Goal: Task Accomplishment & Management: Use online tool/utility

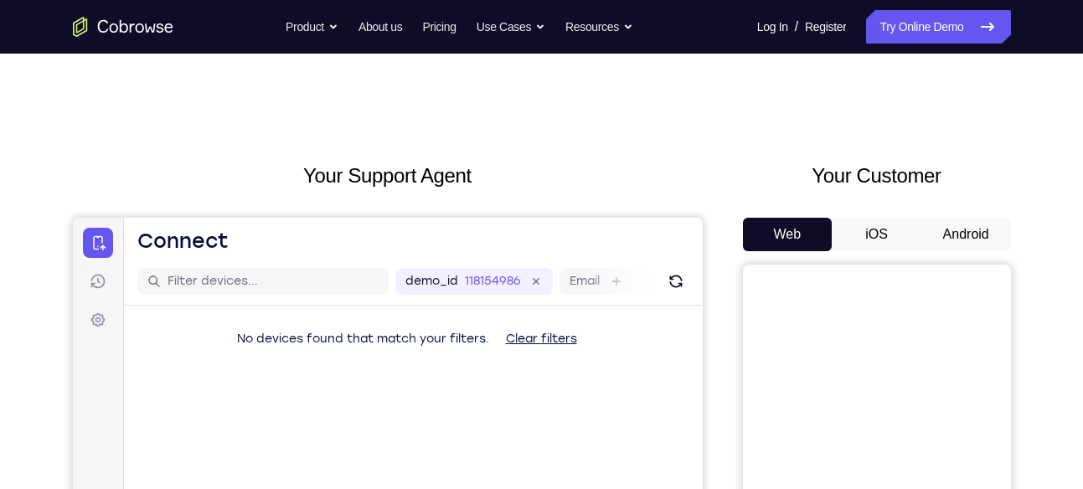
click at [980, 230] on button "Android" at bounding box center [967, 235] width 90 height 34
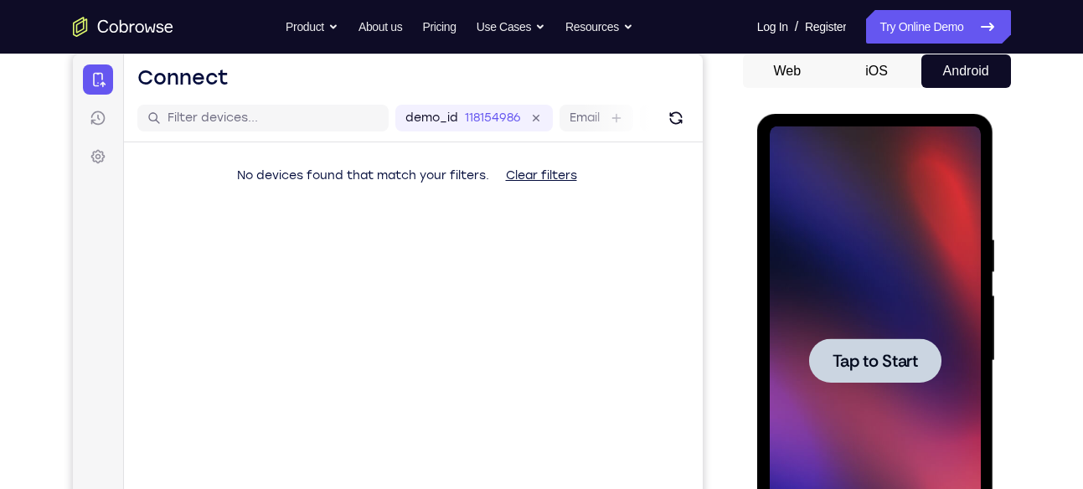
click at [865, 381] on div at bounding box center [875, 361] width 132 height 44
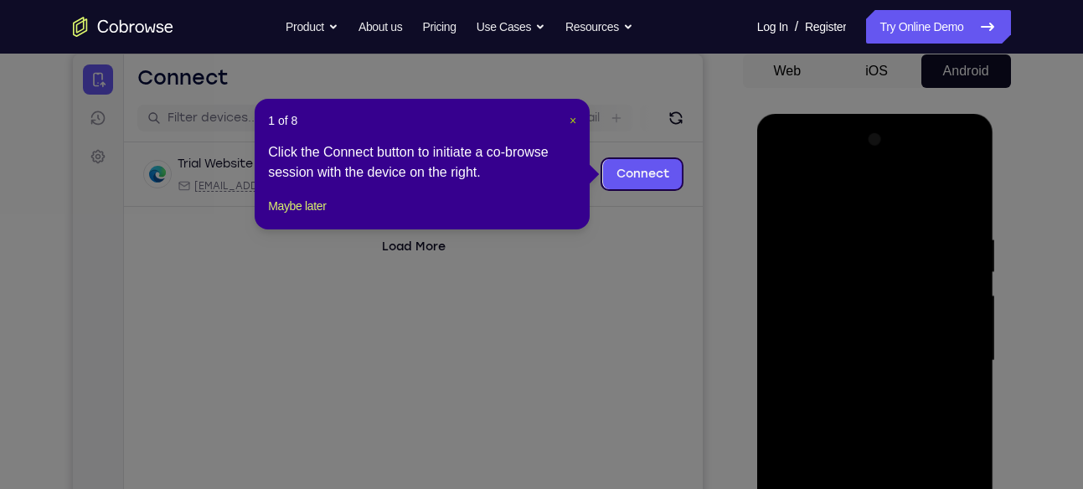
click at [572, 121] on span "×" at bounding box center [573, 120] width 7 height 13
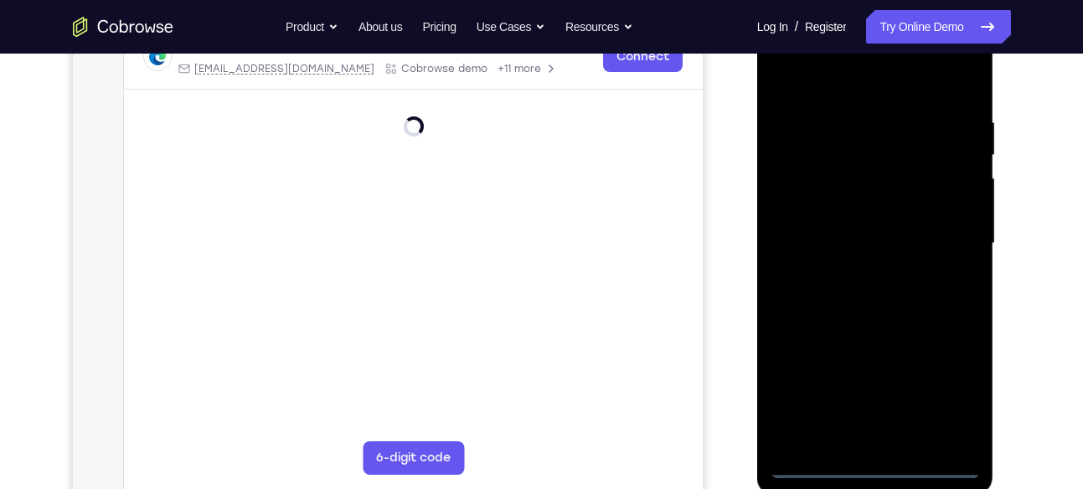
scroll to position [282, 0]
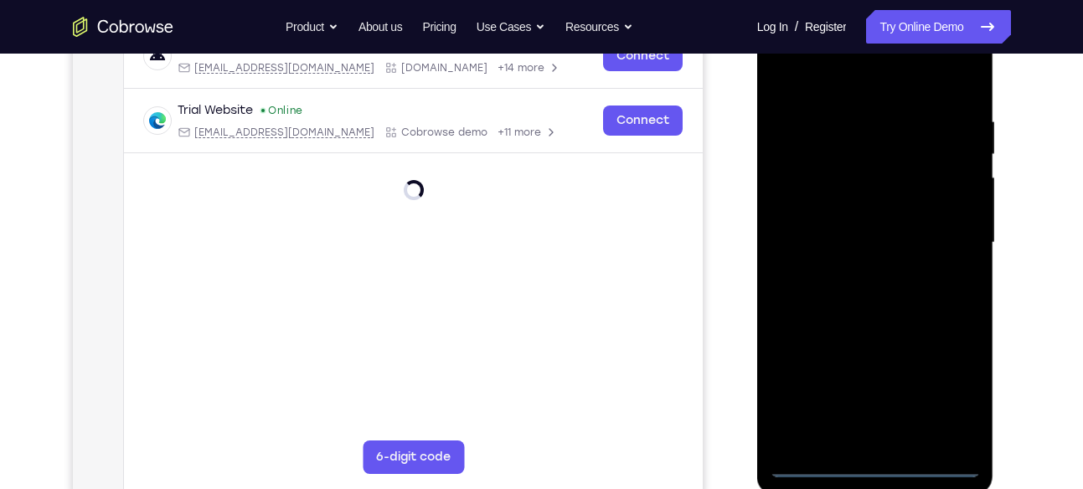
click at [876, 463] on div at bounding box center [875, 242] width 211 height 469
click at [955, 383] on div at bounding box center [875, 242] width 211 height 469
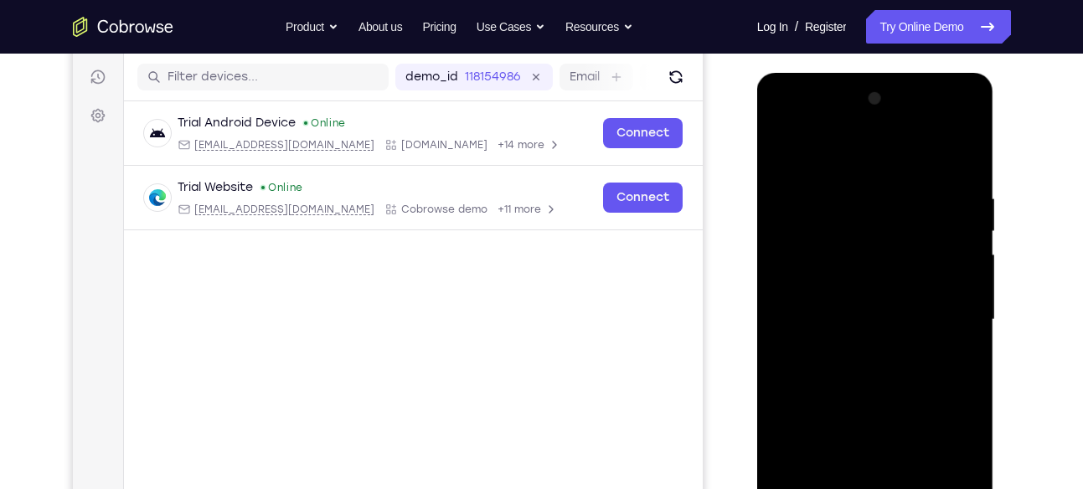
scroll to position [204, 0]
click at [844, 169] on div at bounding box center [875, 320] width 211 height 469
click at [845, 232] on div at bounding box center [875, 320] width 211 height 469
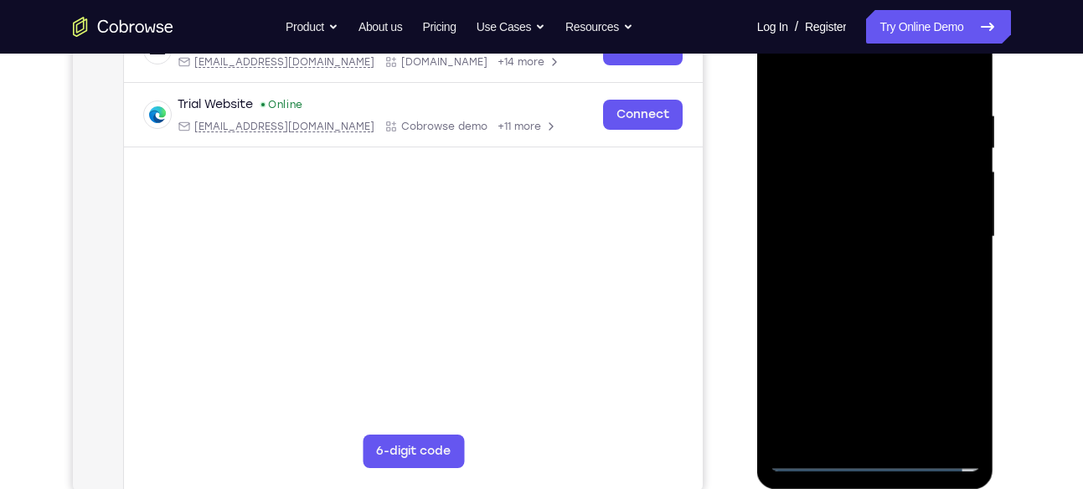
scroll to position [290, 0]
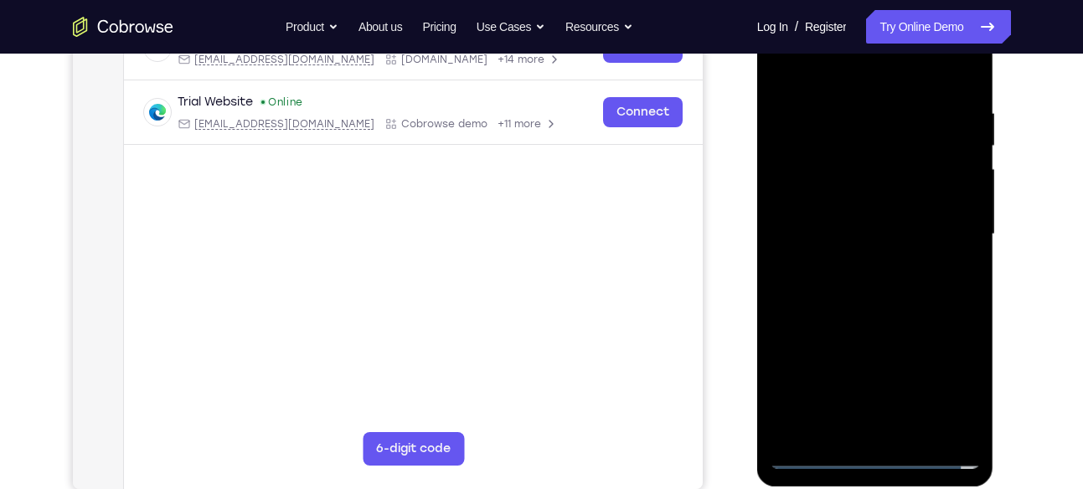
click at [861, 335] on div at bounding box center [875, 234] width 211 height 469
click at [872, 265] on div at bounding box center [875, 234] width 211 height 469
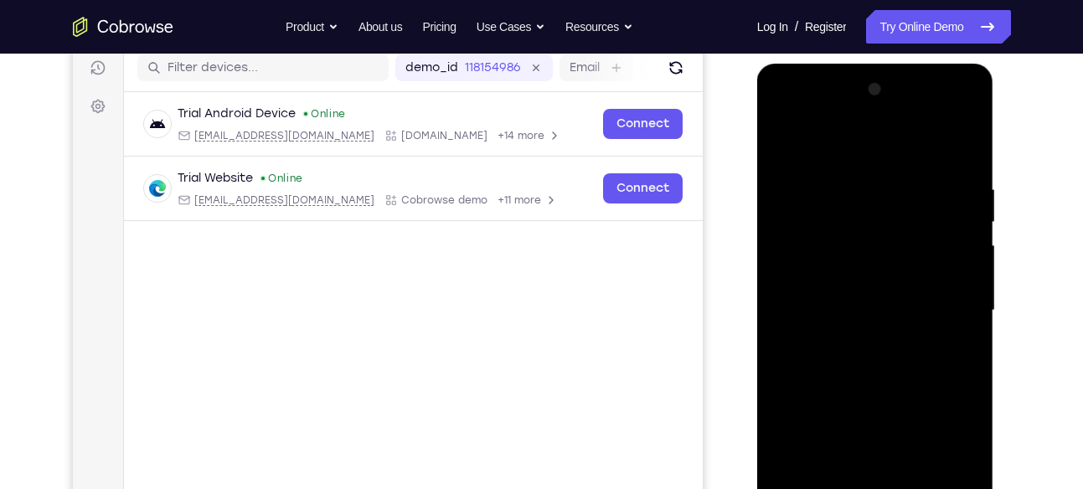
scroll to position [209, 0]
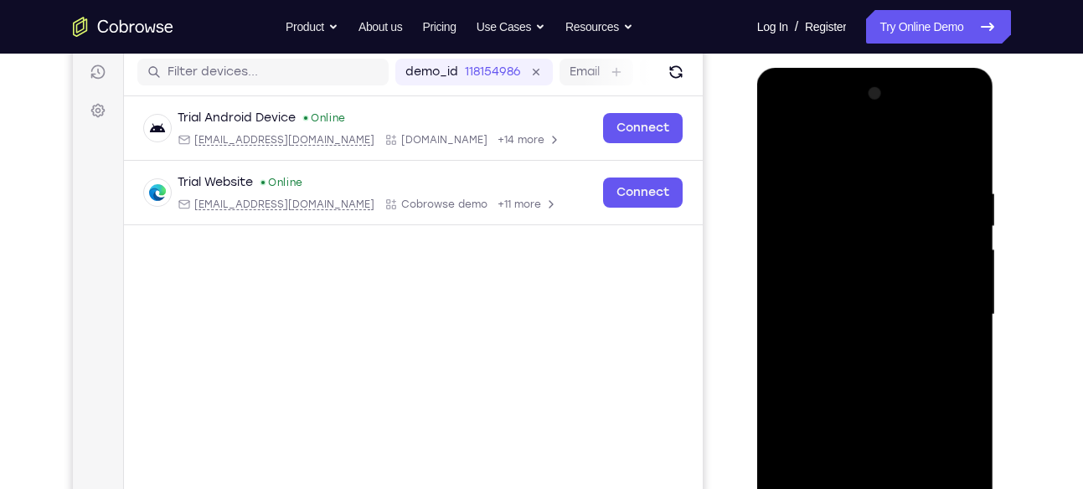
click at [882, 122] on div at bounding box center [875, 314] width 211 height 469
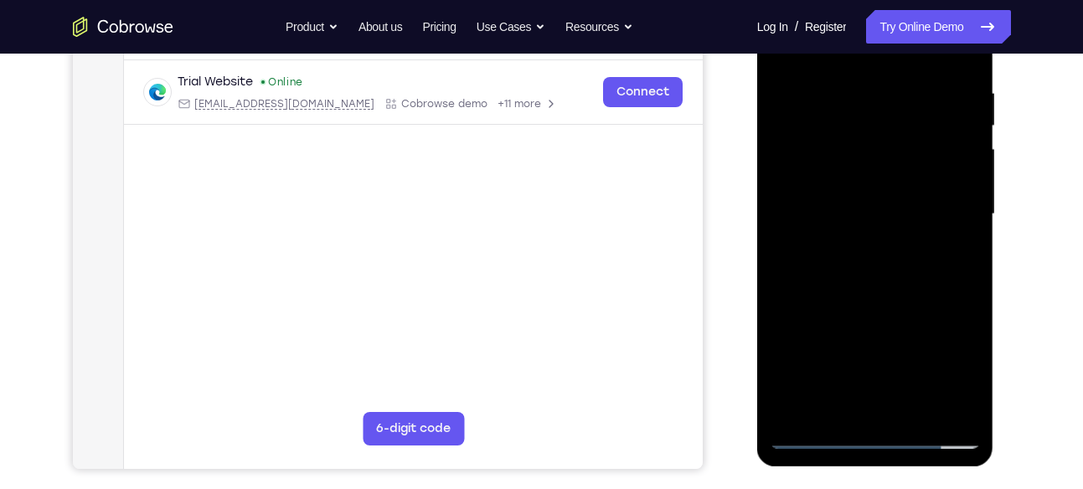
scroll to position [311, 0]
click at [967, 407] on div at bounding box center [875, 213] width 211 height 469
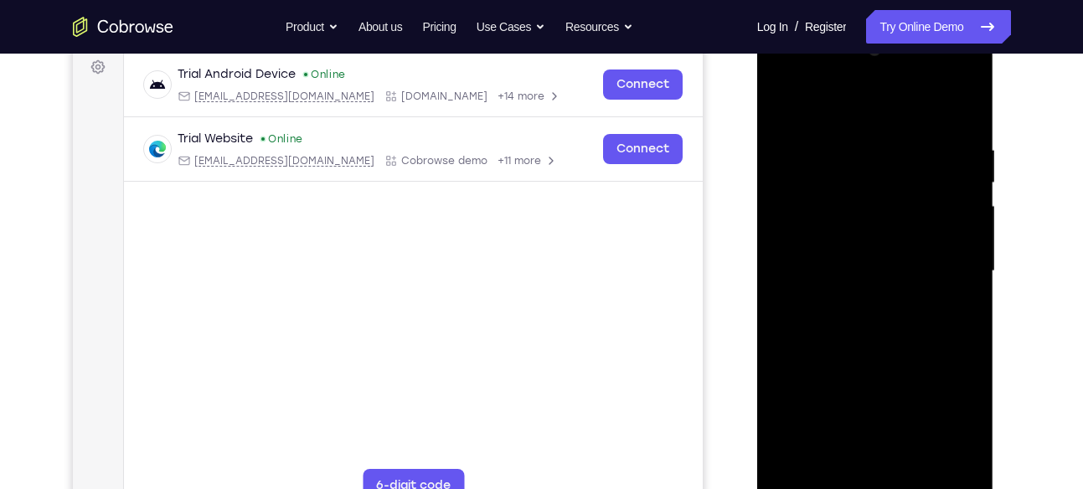
scroll to position [254, 0]
click at [898, 296] on div at bounding box center [875, 270] width 211 height 469
click at [908, 292] on div at bounding box center [875, 270] width 211 height 469
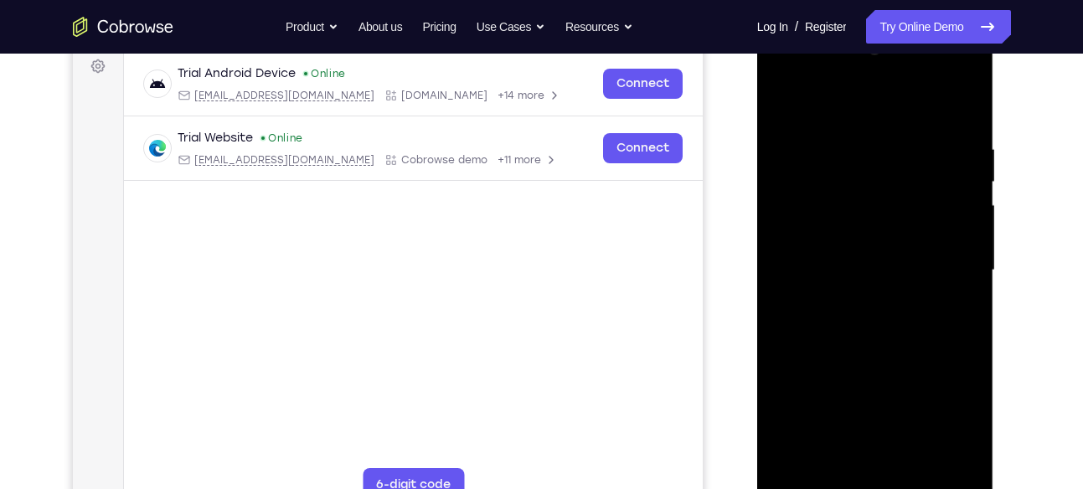
click at [800, 385] on div at bounding box center [875, 270] width 211 height 469
click at [805, 365] on div at bounding box center [875, 270] width 211 height 469
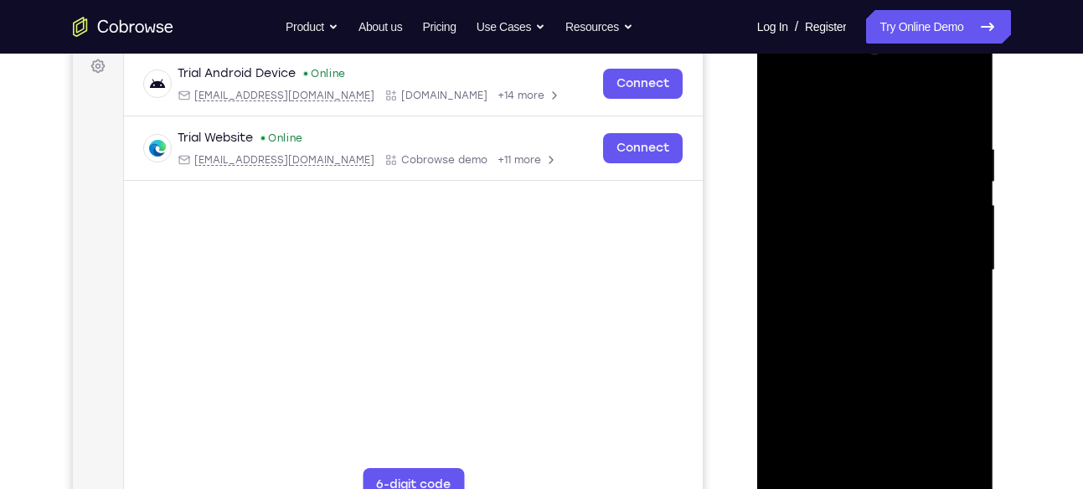
click at [805, 365] on div at bounding box center [875, 270] width 211 height 469
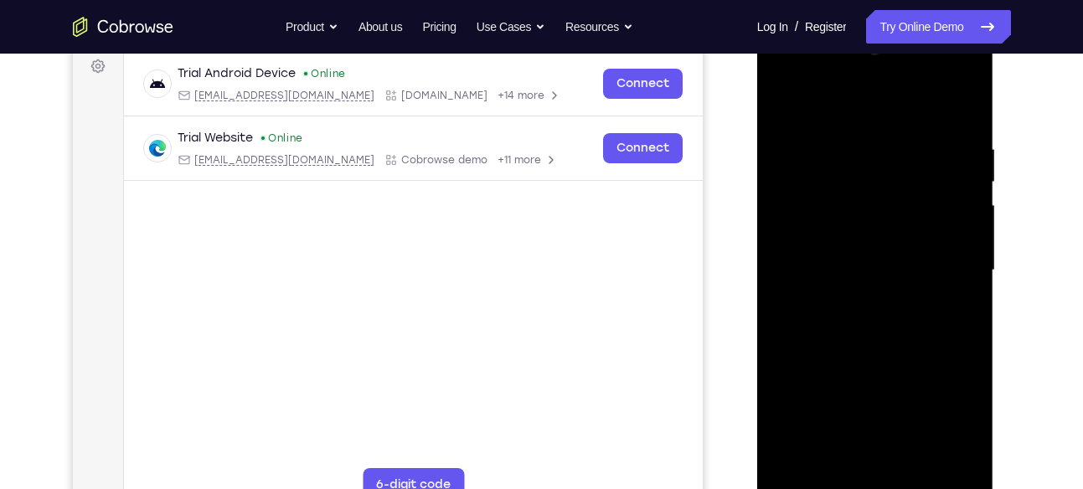
click at [805, 365] on div at bounding box center [875, 270] width 211 height 469
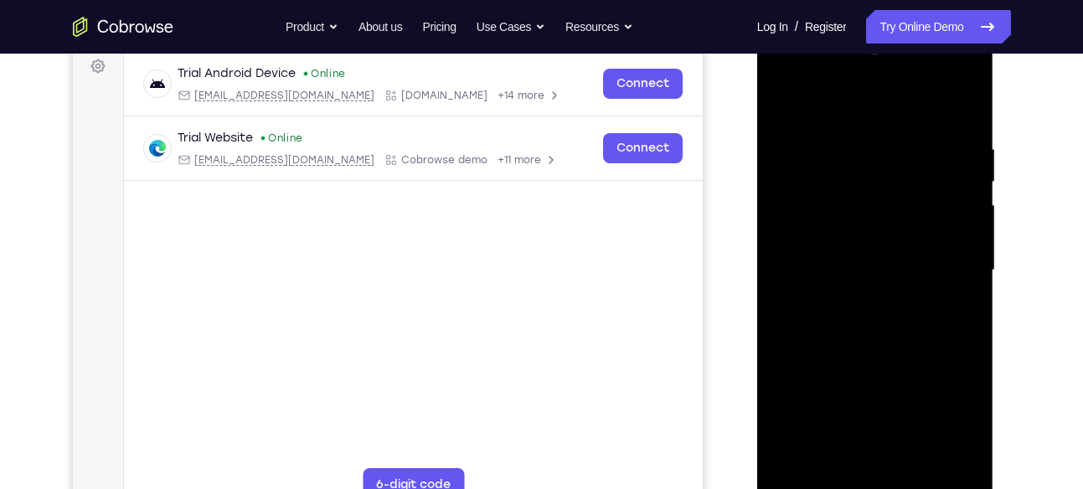
click at [805, 365] on div at bounding box center [875, 270] width 211 height 469
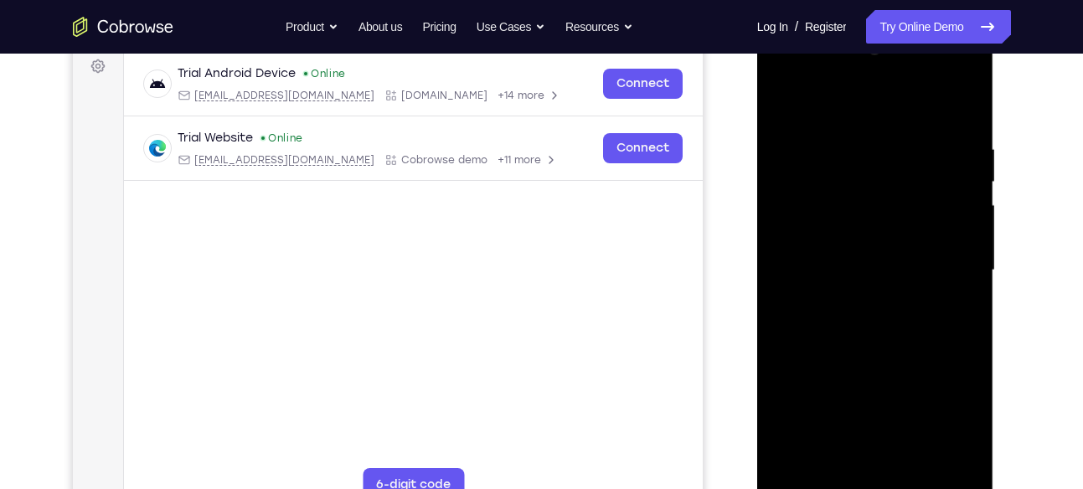
click at [805, 365] on div at bounding box center [875, 270] width 211 height 469
drag, startPoint x: 805, startPoint y: 365, endPoint x: 796, endPoint y: 370, distance: 10.1
click at [796, 370] on div at bounding box center [875, 270] width 211 height 469
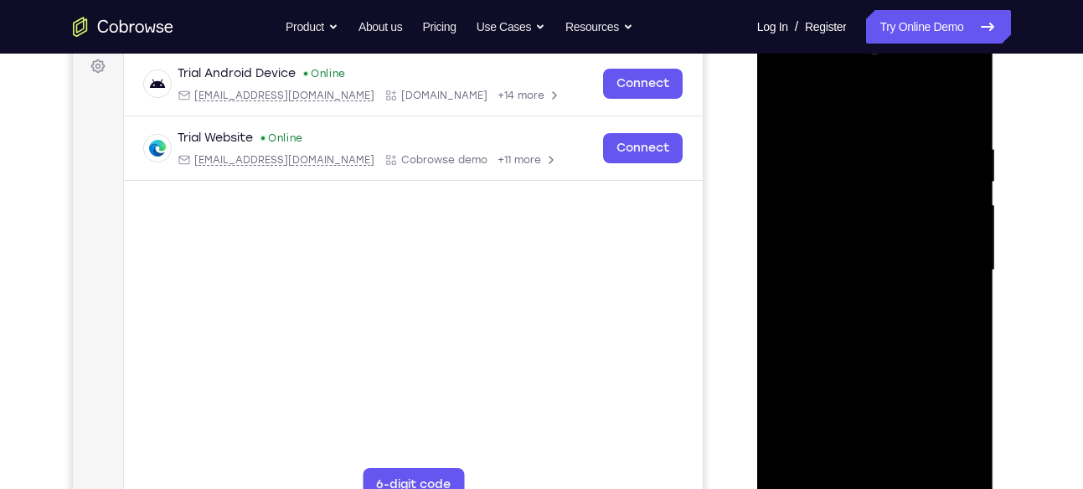
click at [796, 370] on div at bounding box center [875, 270] width 211 height 469
click at [850, 324] on div at bounding box center [875, 270] width 211 height 469
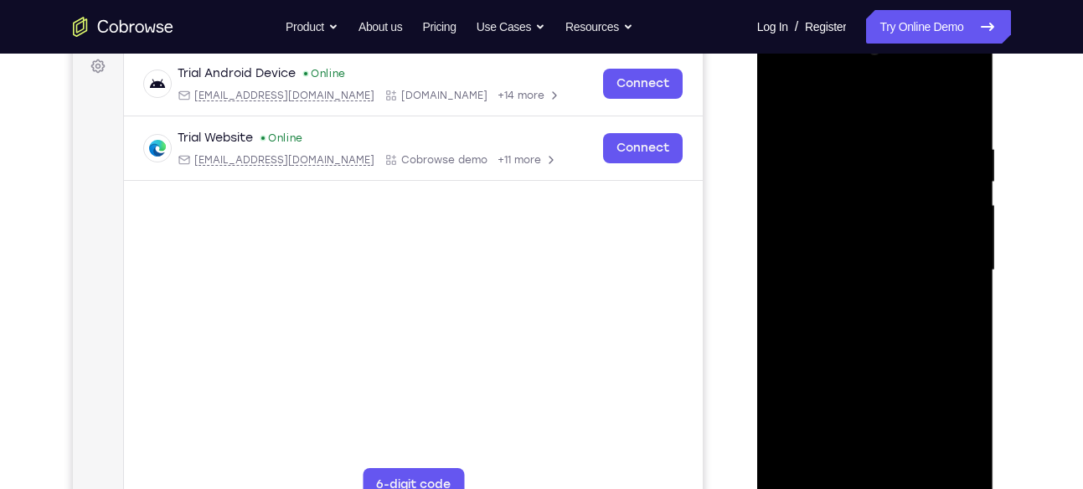
click at [850, 324] on div at bounding box center [875, 270] width 211 height 469
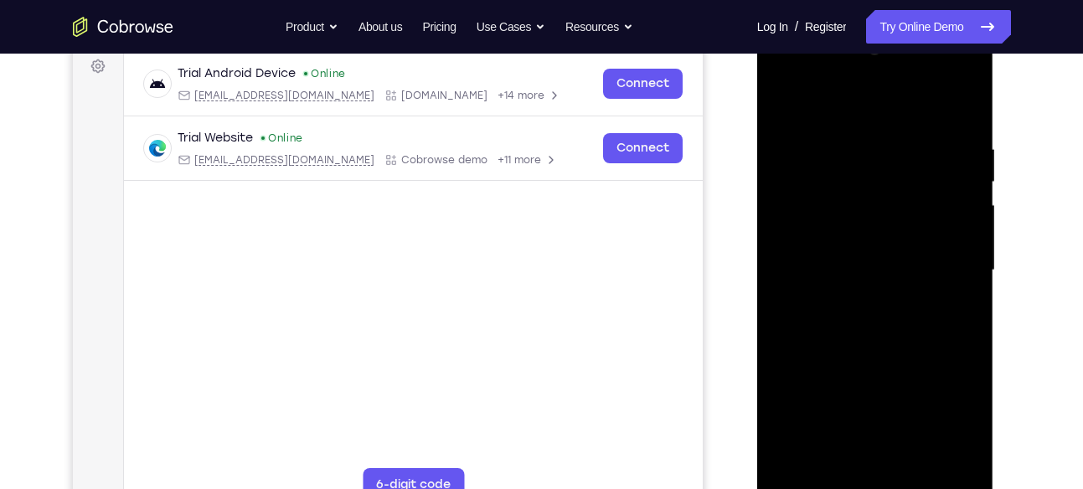
click at [850, 324] on div at bounding box center [875, 270] width 211 height 469
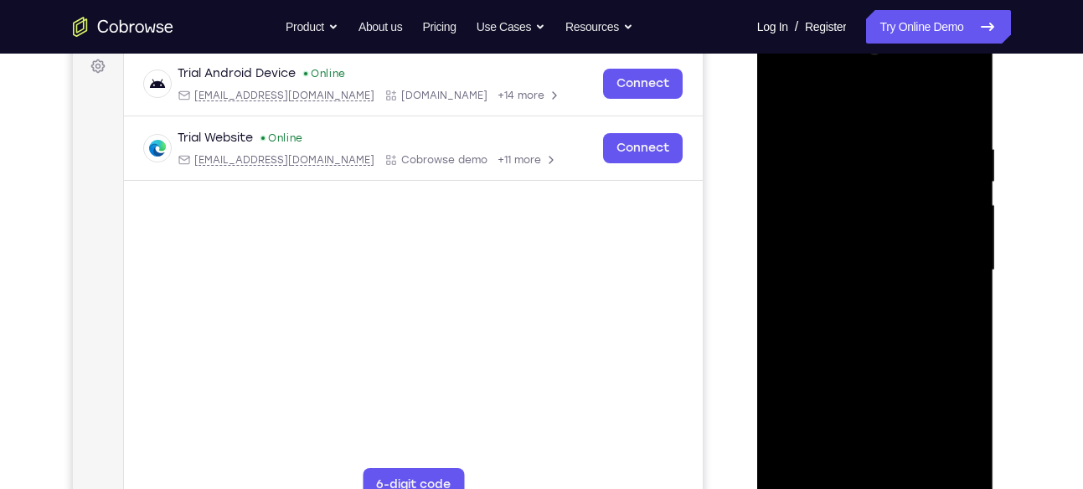
click at [850, 324] on div at bounding box center [875, 270] width 211 height 469
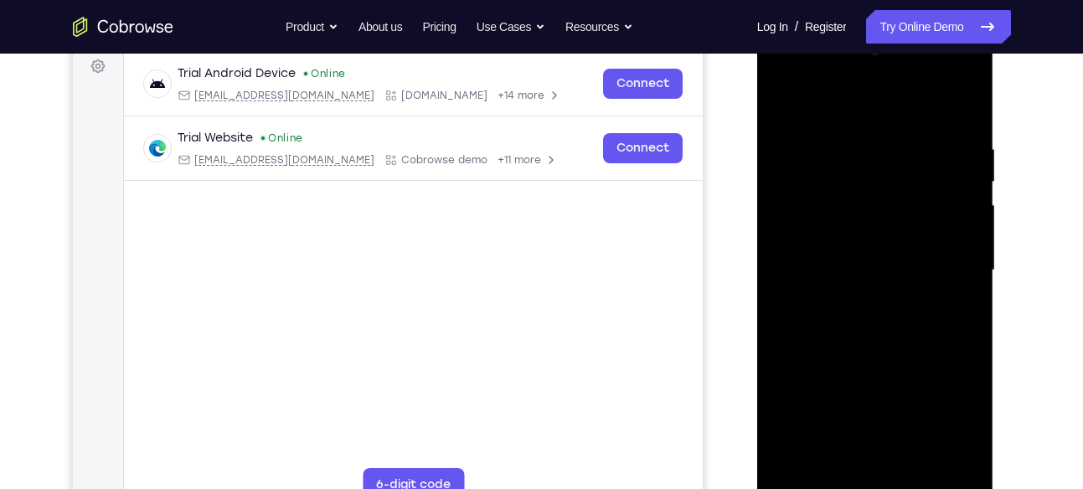
click at [849, 332] on div at bounding box center [875, 270] width 211 height 469
click at [822, 340] on div at bounding box center [875, 270] width 211 height 469
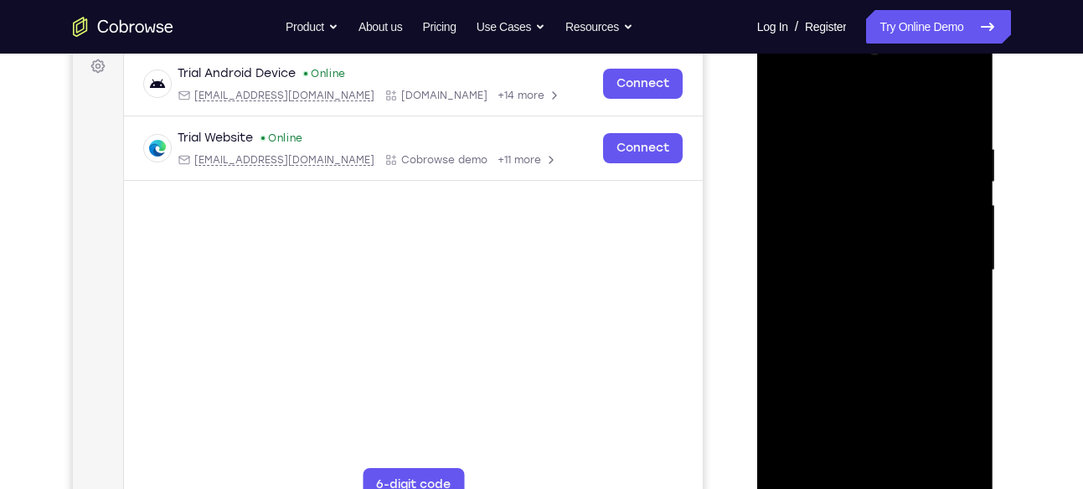
click at [822, 340] on div at bounding box center [875, 270] width 211 height 469
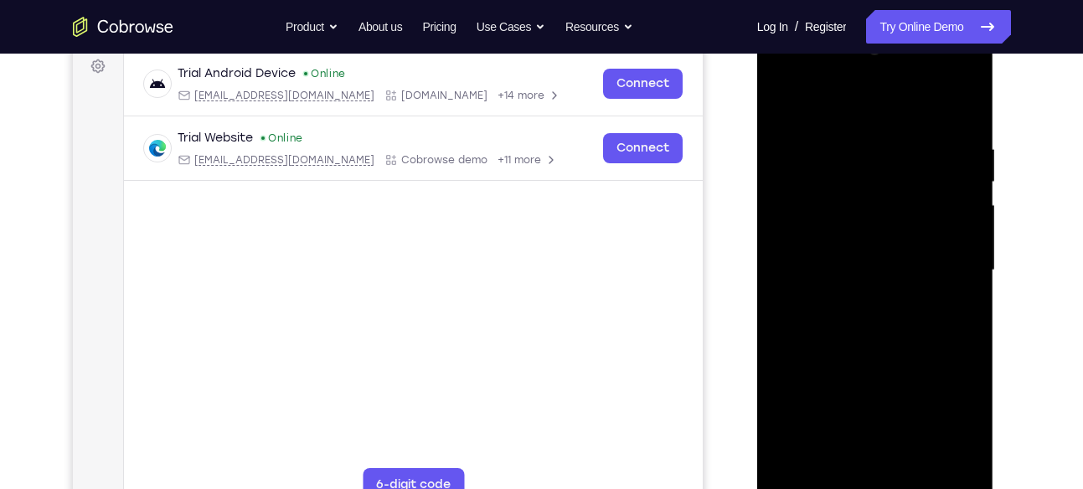
click at [822, 340] on div at bounding box center [875, 270] width 211 height 469
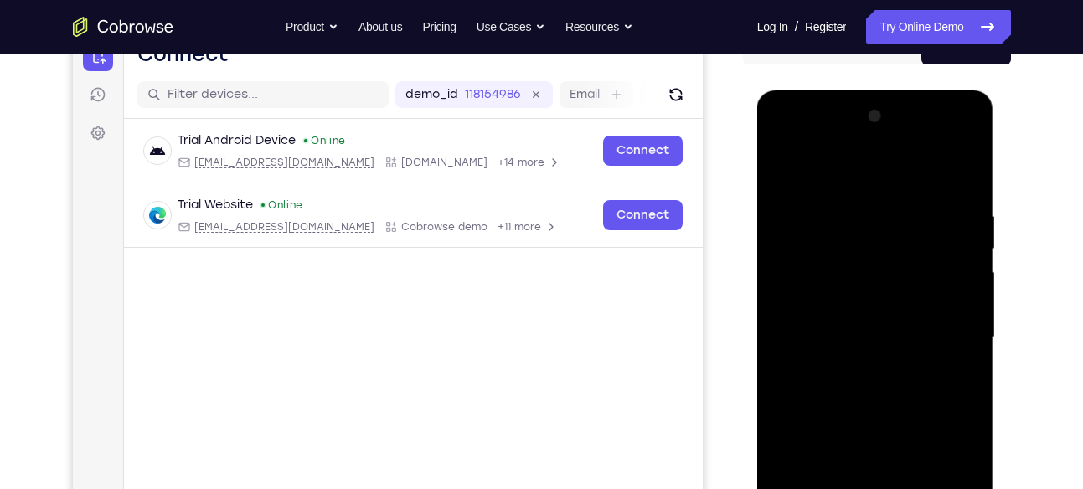
scroll to position [182, 0]
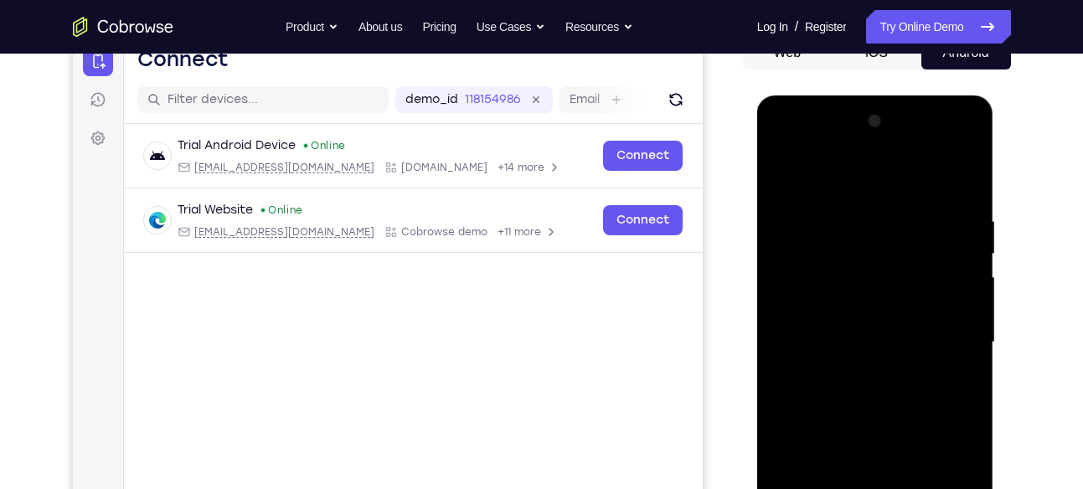
click at [876, 140] on div at bounding box center [875, 342] width 211 height 469
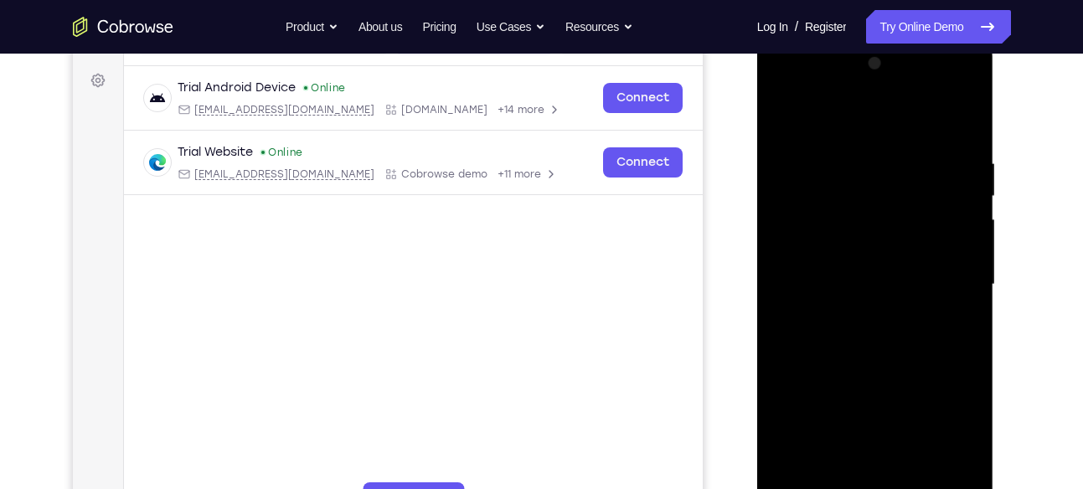
scroll to position [240, 0]
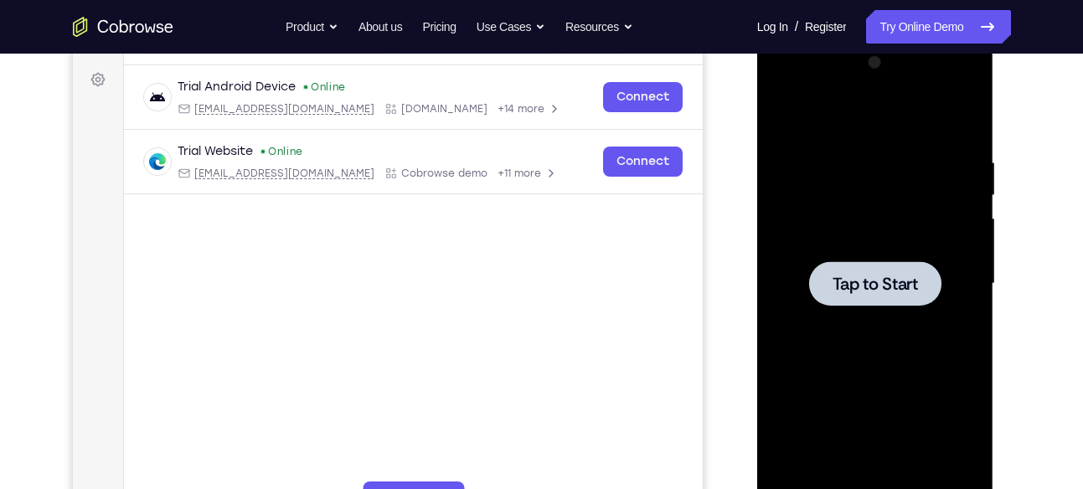
click at [861, 286] on span "Tap to Start" at bounding box center [875, 284] width 85 height 17
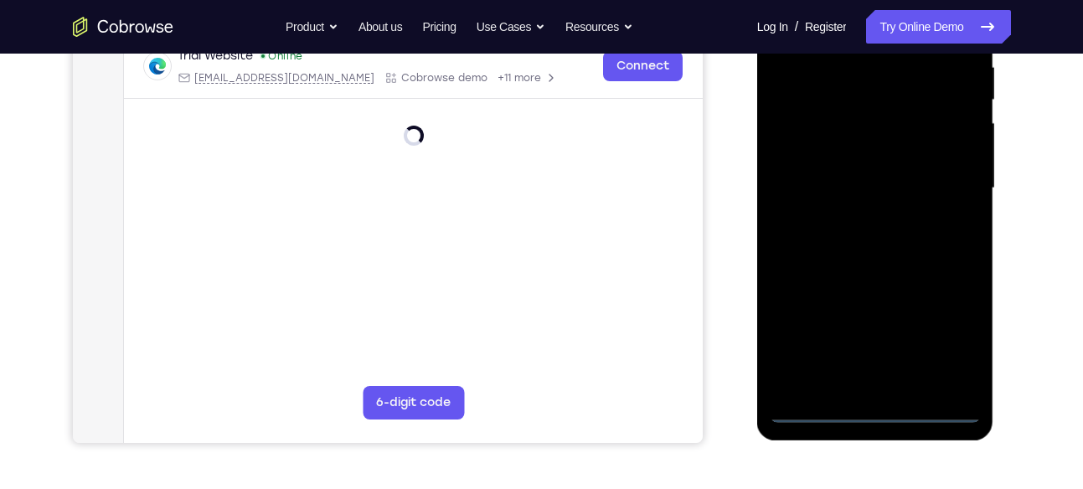
scroll to position [337, 0]
click at [882, 406] on div at bounding box center [875, 187] width 211 height 469
click at [951, 335] on div at bounding box center [875, 187] width 211 height 469
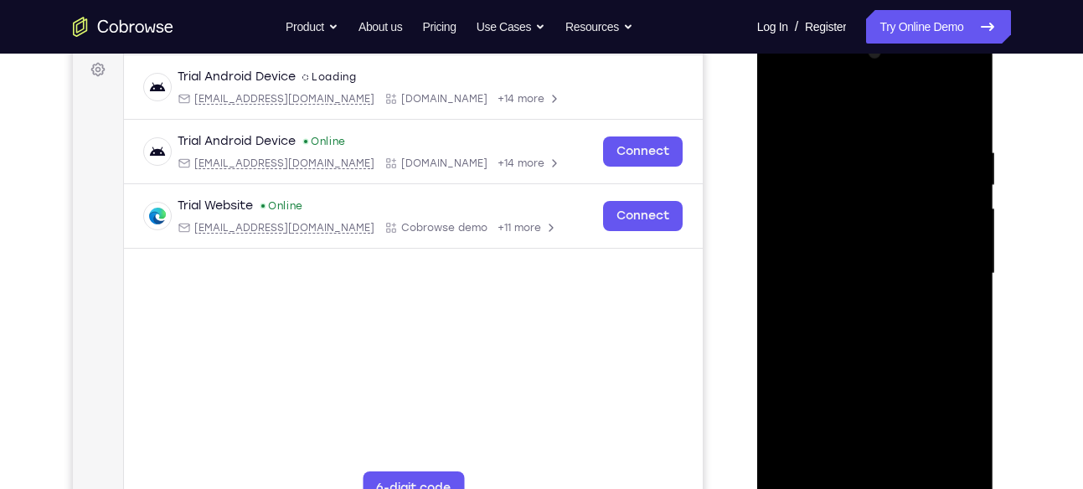
scroll to position [250, 0]
click at [815, 117] on div at bounding box center [875, 274] width 211 height 469
click at [843, 178] on div at bounding box center [875, 274] width 211 height 469
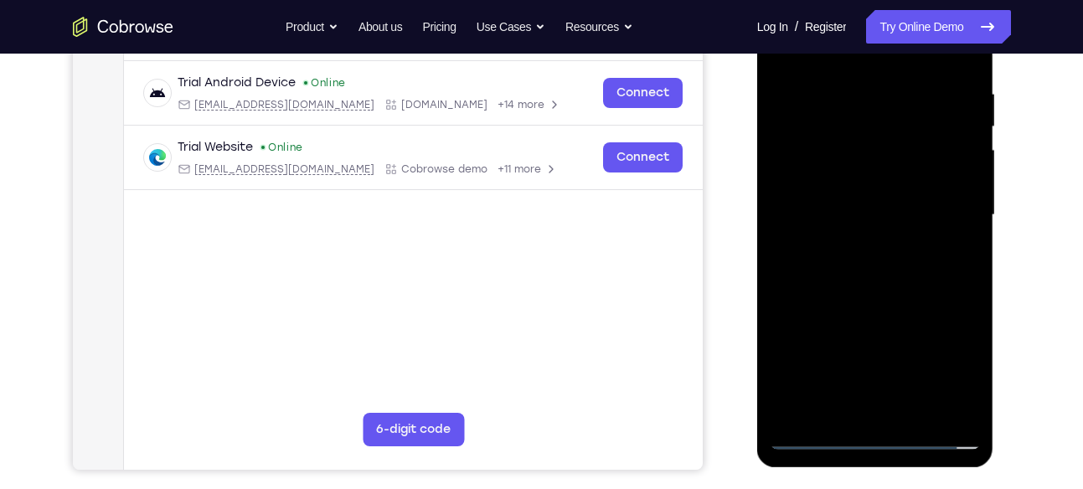
click at [849, 316] on div at bounding box center [875, 215] width 211 height 469
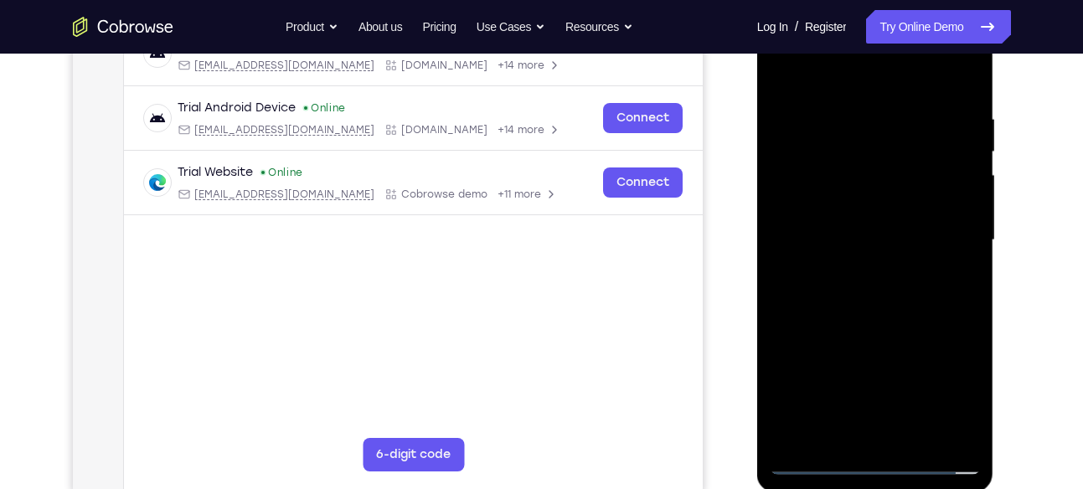
scroll to position [275, 0]
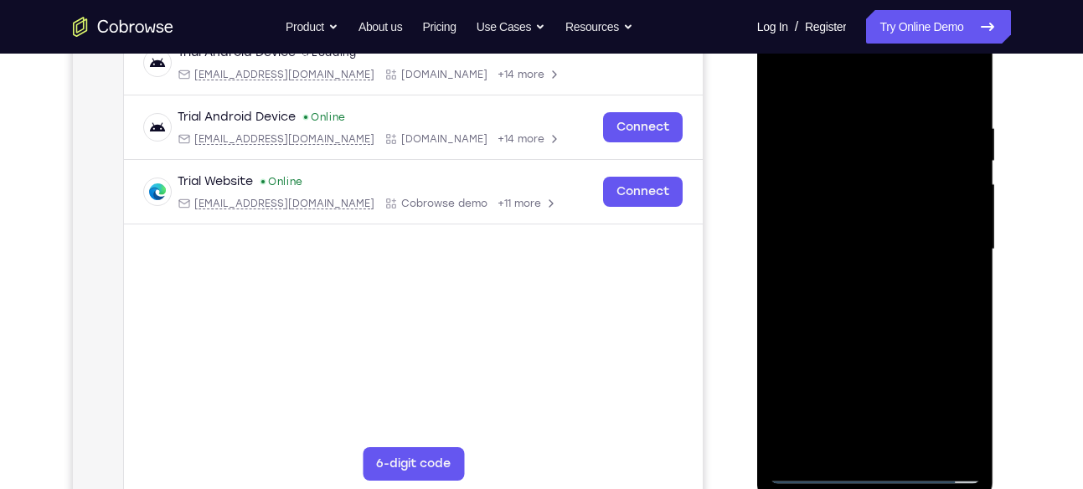
click at [874, 291] on div at bounding box center [875, 249] width 211 height 469
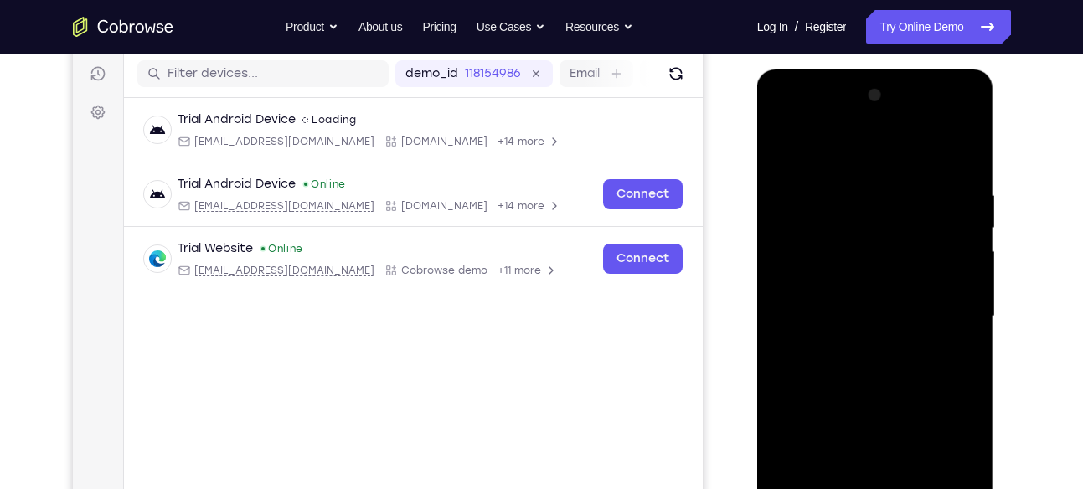
scroll to position [206, 0]
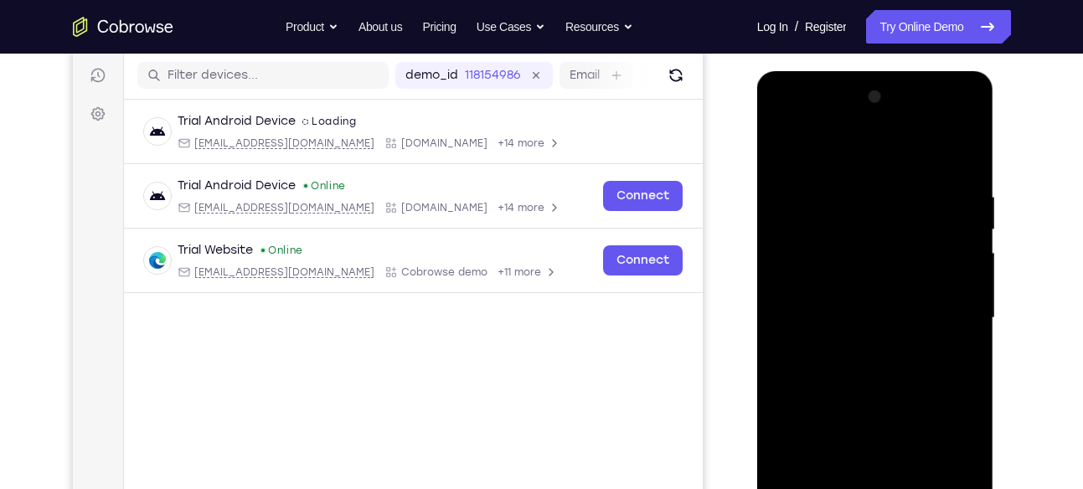
click at [888, 126] on div at bounding box center [875, 318] width 211 height 469
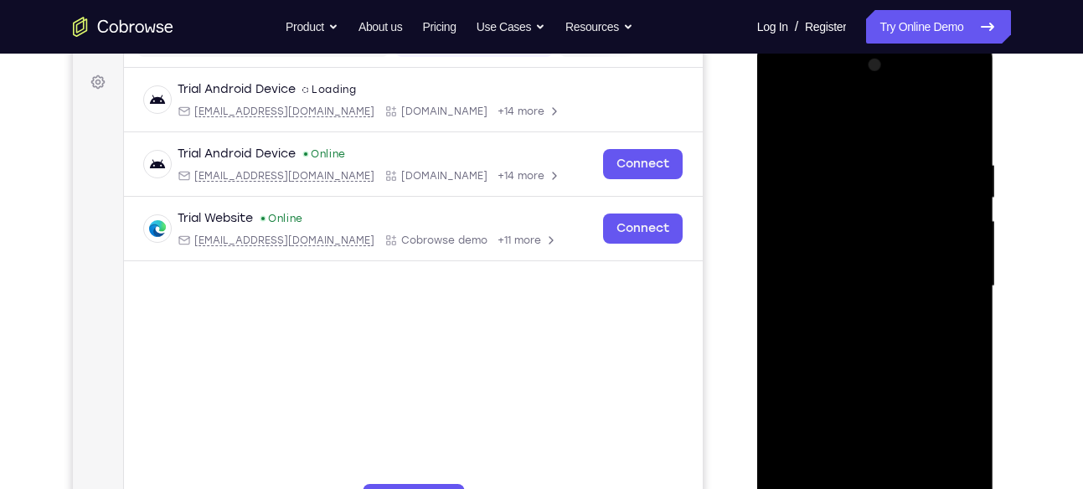
scroll to position [260, 0]
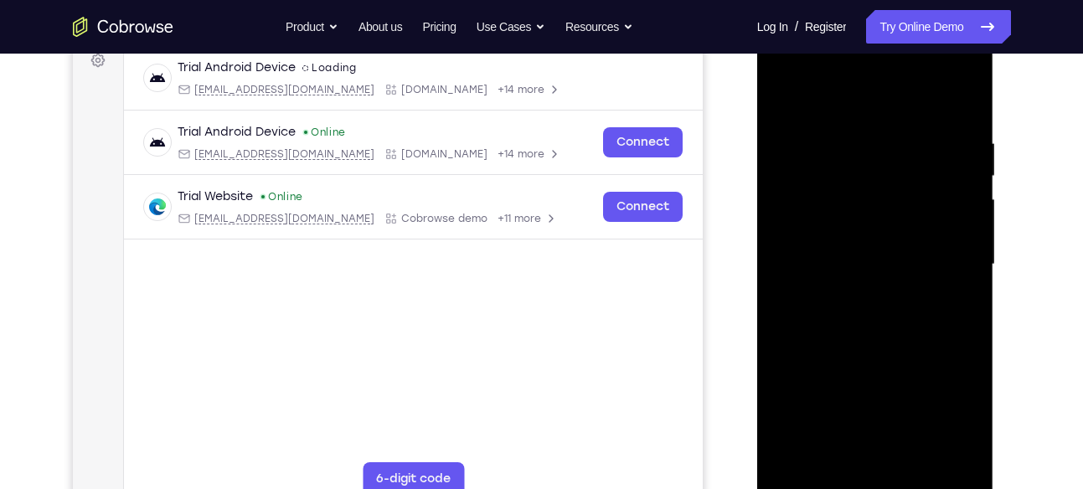
click at [966, 461] on div at bounding box center [875, 264] width 211 height 469
click at [914, 352] on div at bounding box center [875, 264] width 211 height 469
click at [861, 304] on div at bounding box center [875, 264] width 211 height 469
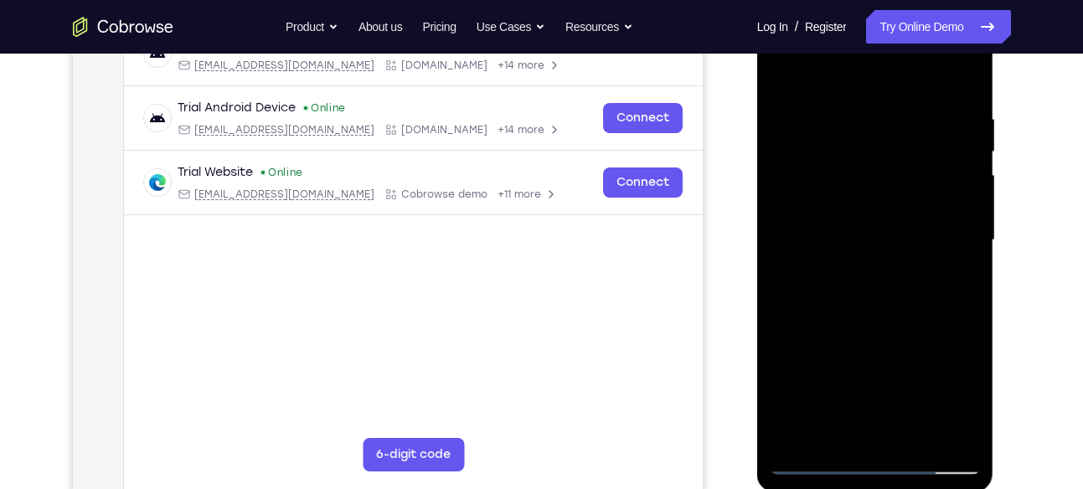
click at [801, 354] on div at bounding box center [875, 240] width 211 height 469
click at [812, 303] on div at bounding box center [875, 240] width 211 height 469
click at [805, 354] on div at bounding box center [875, 240] width 211 height 469
click at [806, 354] on div at bounding box center [875, 240] width 211 height 469
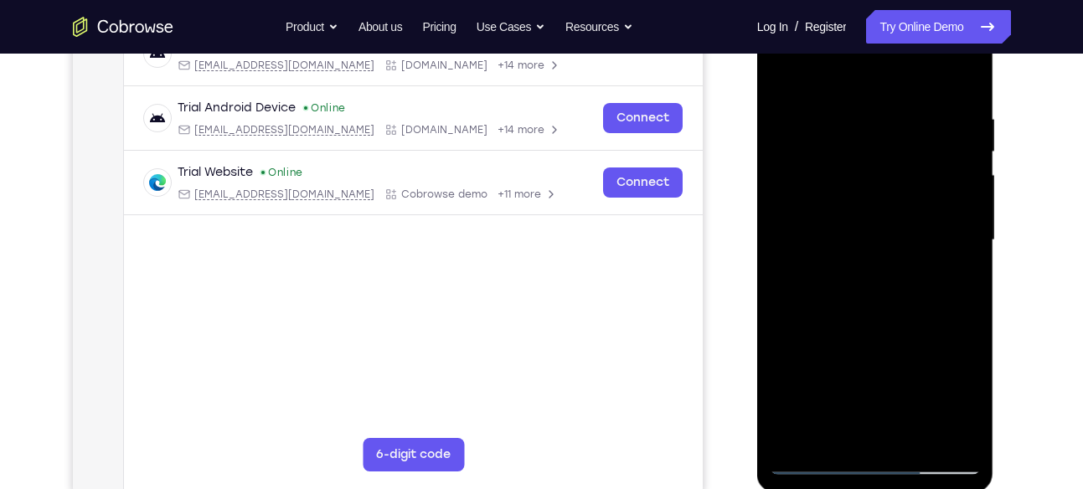
click at [806, 354] on div at bounding box center [875, 240] width 211 height 469
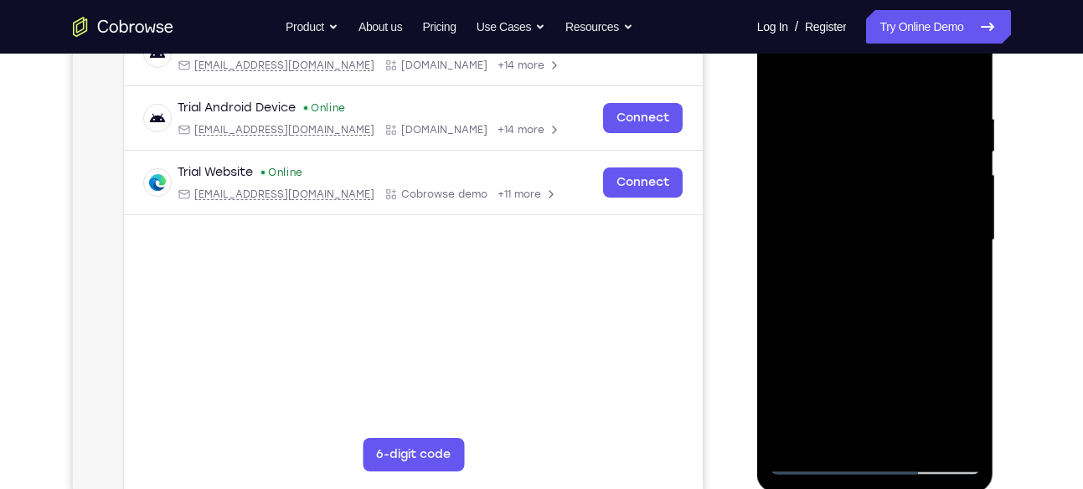
click at [806, 354] on div at bounding box center [875, 240] width 211 height 469
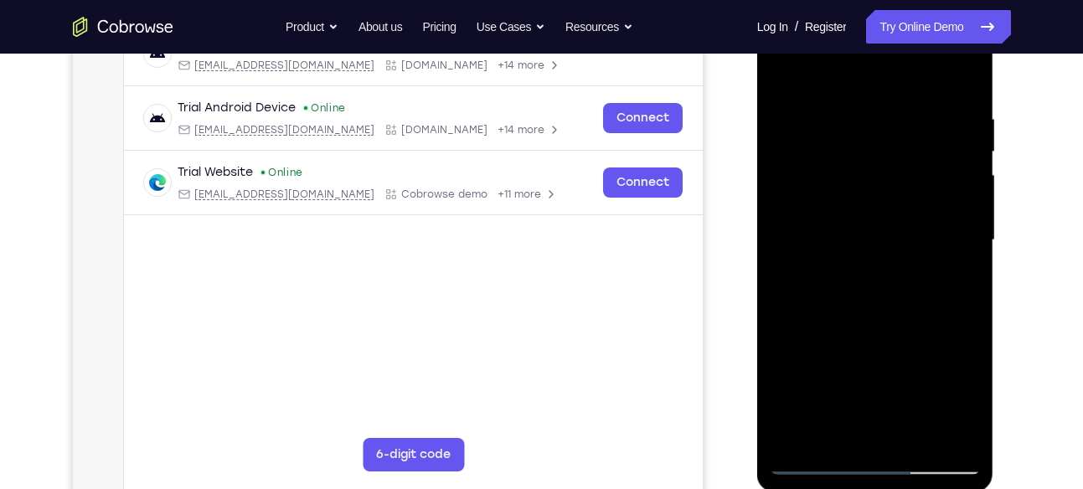
click at [815, 353] on div at bounding box center [875, 240] width 211 height 469
drag, startPoint x: 815, startPoint y: 353, endPoint x: 803, endPoint y: 354, distance: 11.9
click at [803, 354] on div at bounding box center [875, 240] width 211 height 469
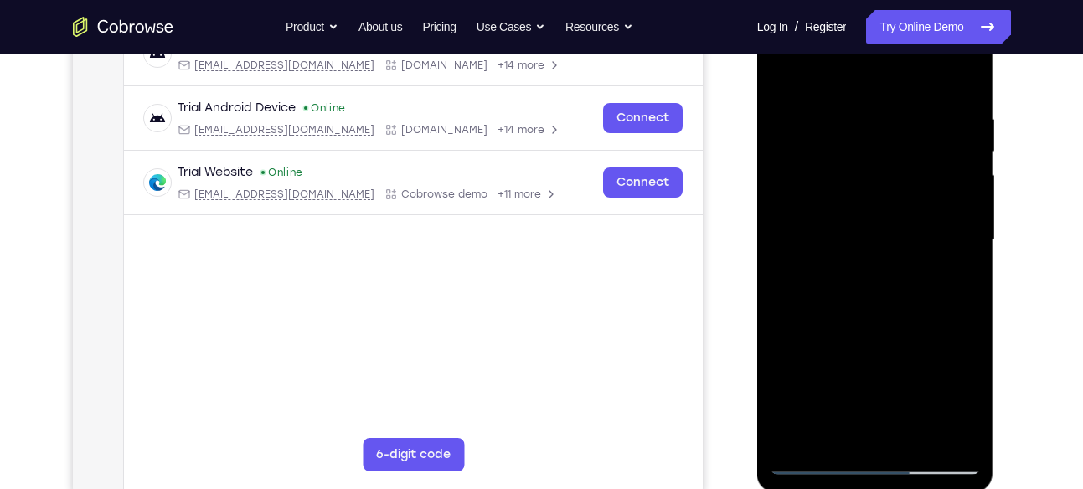
click at [803, 354] on div at bounding box center [875, 240] width 211 height 469
click at [805, 354] on div at bounding box center [875, 240] width 211 height 469
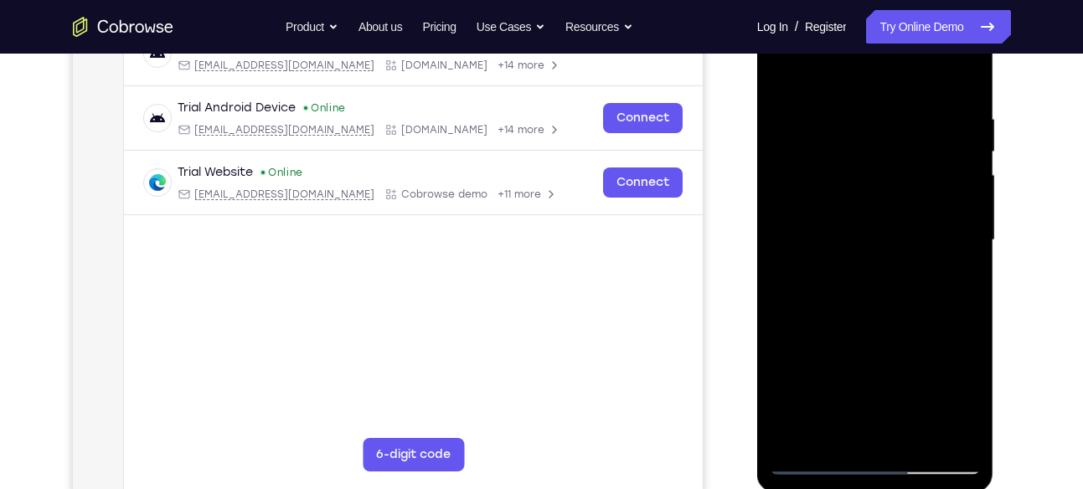
click at [805, 354] on div at bounding box center [875, 240] width 211 height 469
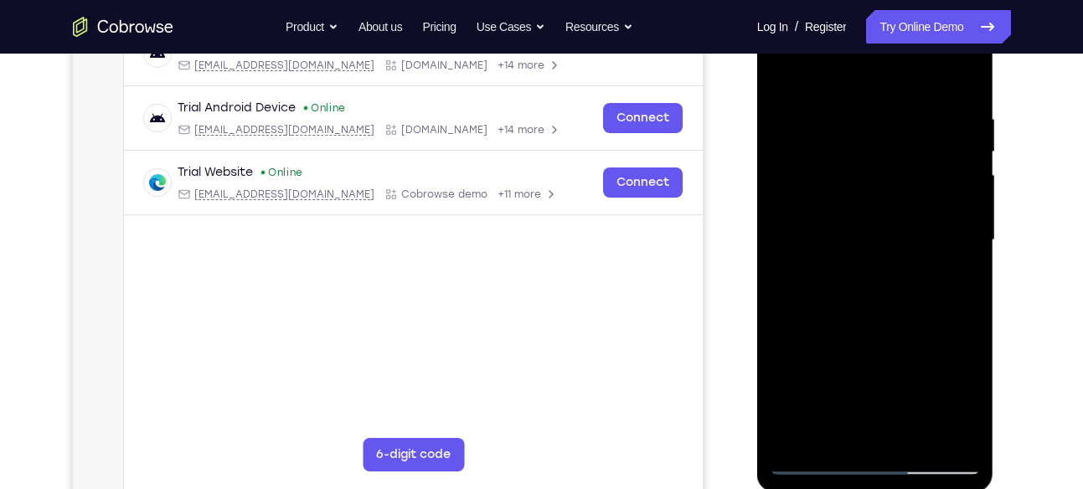
click at [805, 354] on div at bounding box center [875, 240] width 211 height 469
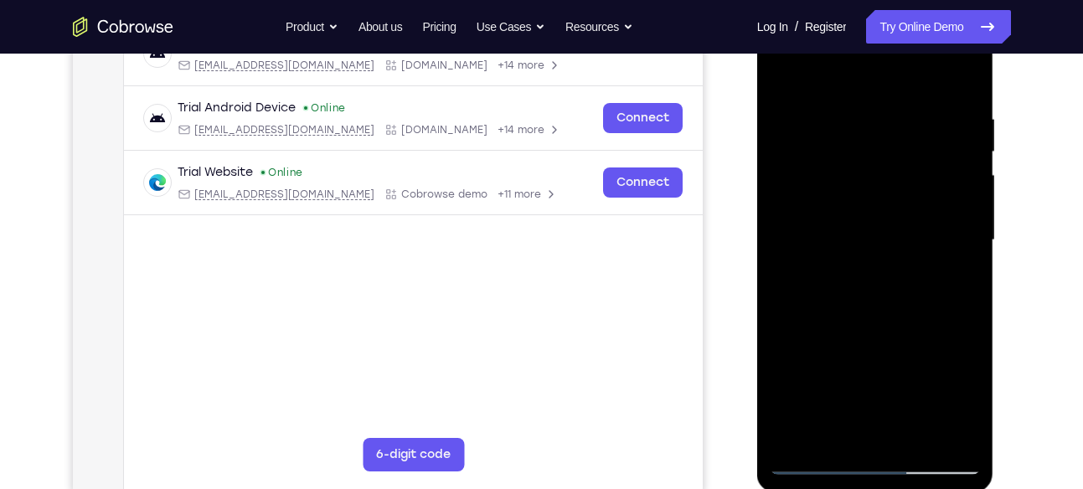
click at [805, 354] on div at bounding box center [875, 240] width 211 height 469
click at [866, 318] on div at bounding box center [875, 240] width 211 height 469
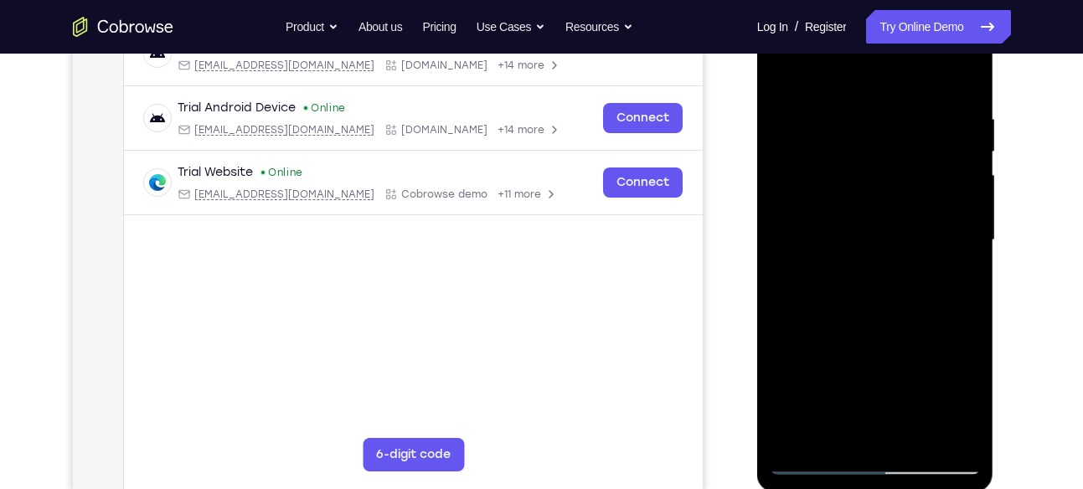
click at [805, 354] on div at bounding box center [875, 240] width 211 height 469
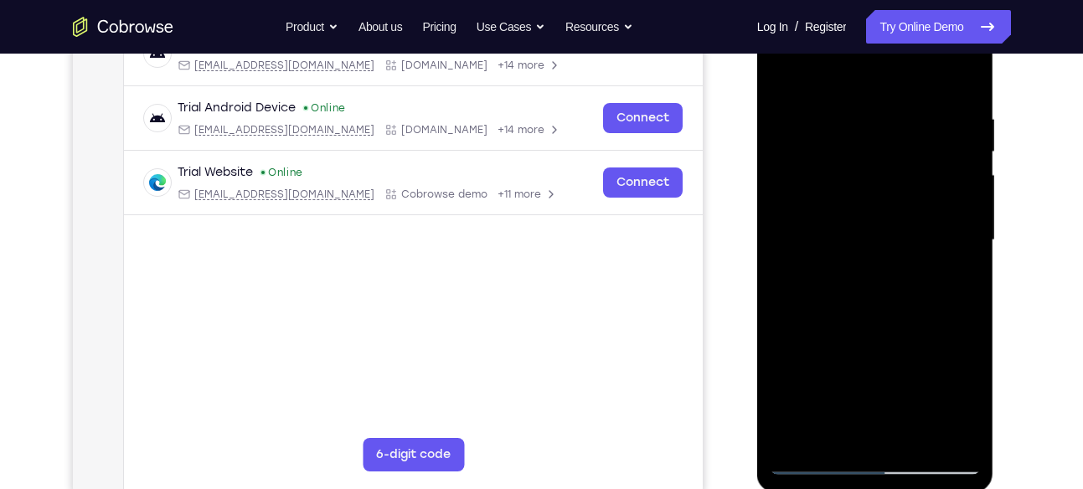
click at [805, 354] on div at bounding box center [875, 240] width 211 height 469
click at [805, 353] on div at bounding box center [875, 240] width 211 height 469
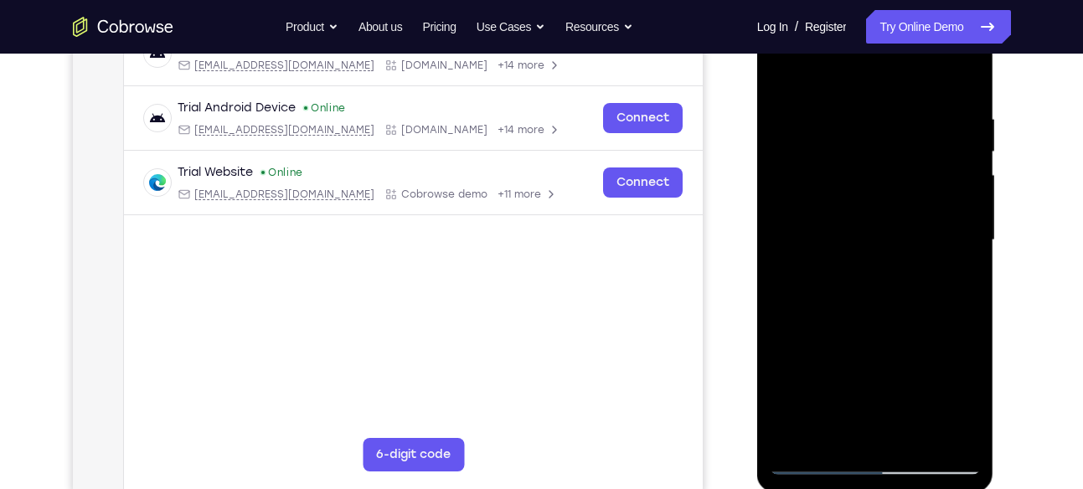
click at [805, 353] on div at bounding box center [875, 240] width 211 height 469
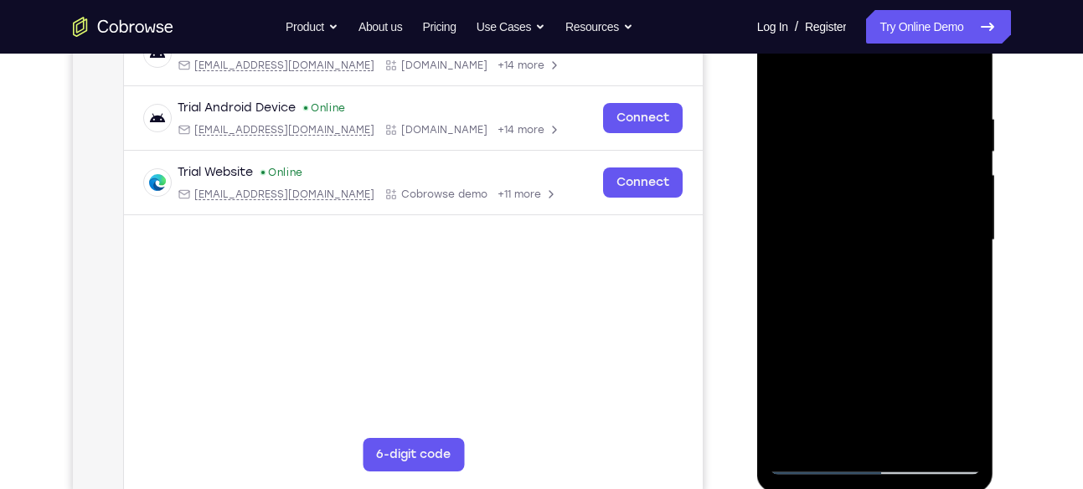
click at [805, 353] on div at bounding box center [875, 240] width 211 height 469
drag, startPoint x: 782, startPoint y: 351, endPoint x: 851, endPoint y: 349, distance: 69.6
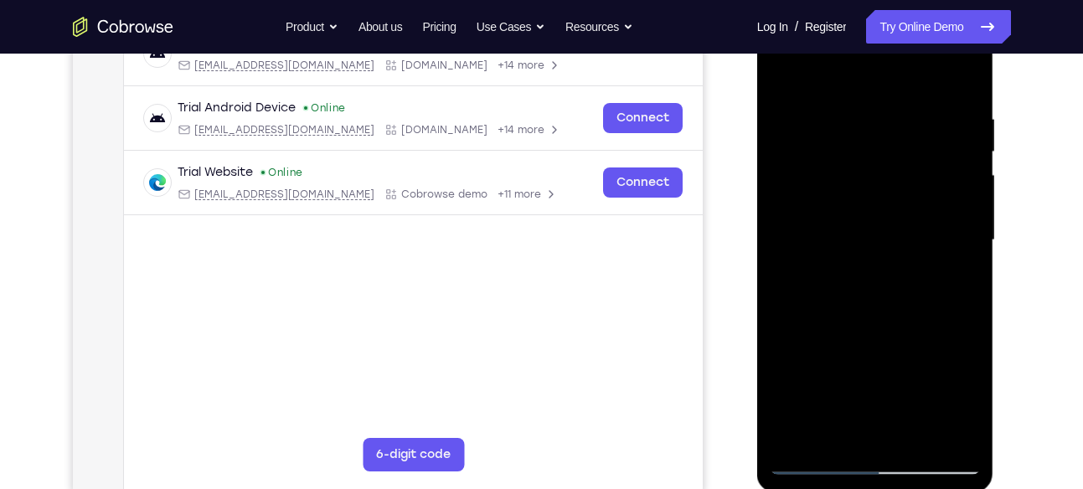
click at [851, 349] on div at bounding box center [875, 240] width 211 height 469
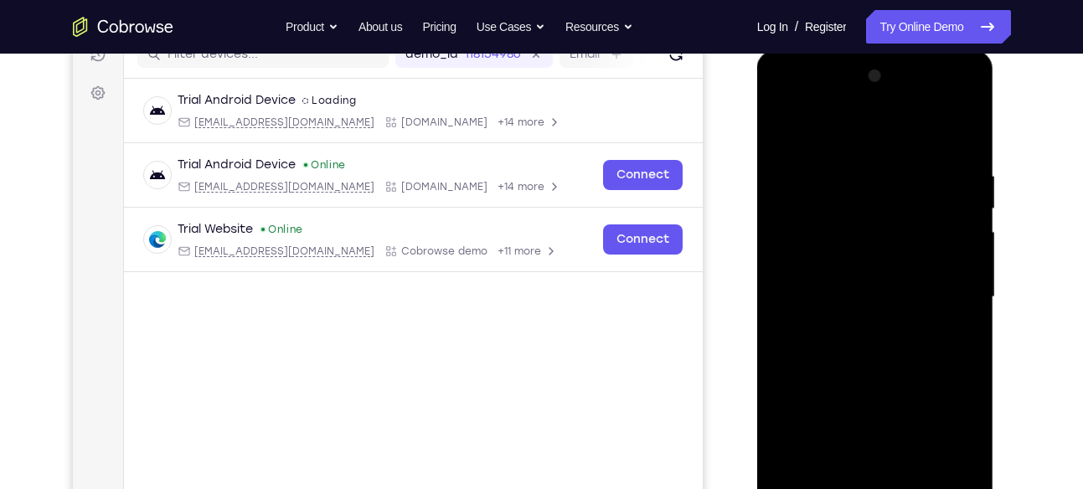
scroll to position [223, 0]
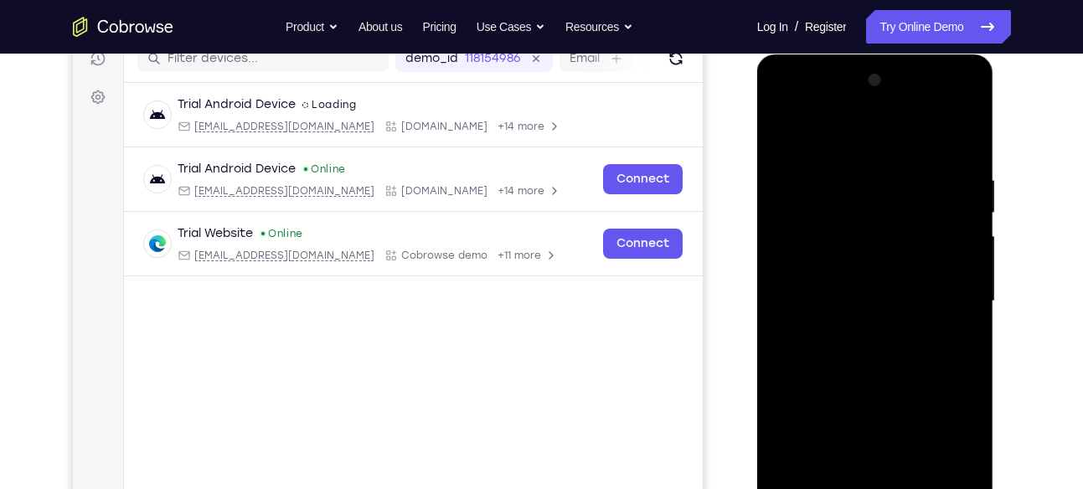
click at [784, 103] on div at bounding box center [875, 301] width 211 height 469
click at [862, 103] on div at bounding box center [875, 301] width 211 height 469
click at [979, 34] on icon at bounding box center [988, 27] width 20 height 20
click at [914, 23] on link "Try Online Demo" at bounding box center [938, 27] width 144 height 34
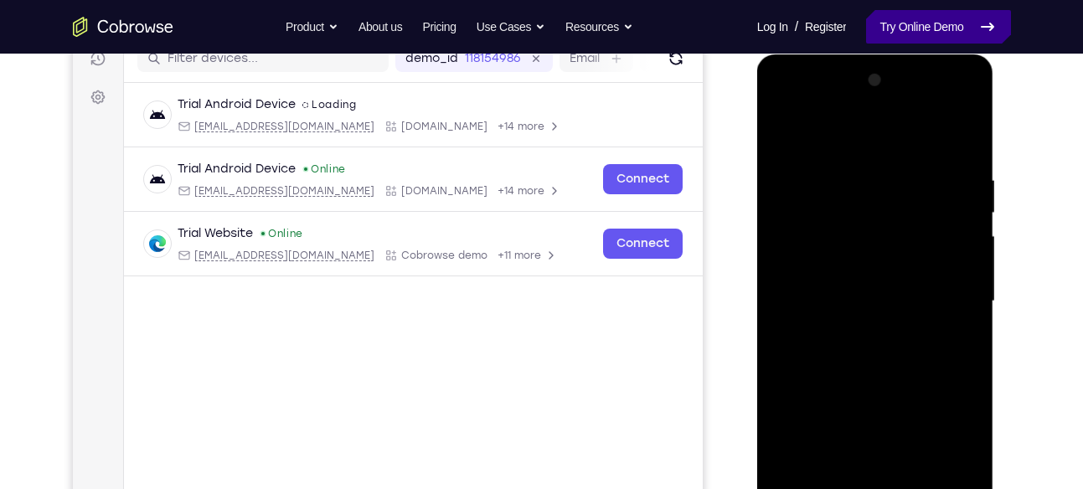
click at [914, 23] on link "Try Online Demo" at bounding box center [938, 27] width 144 height 34
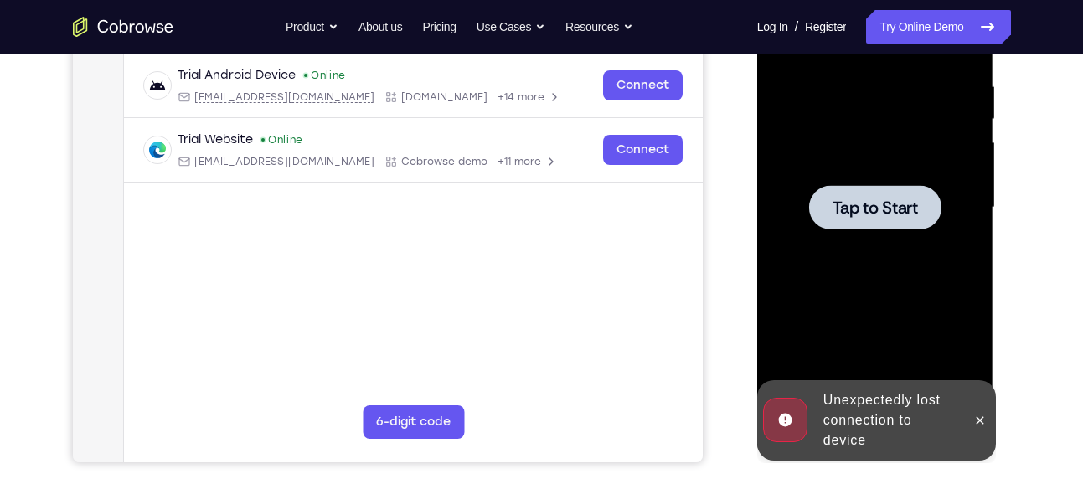
scroll to position [306, 0]
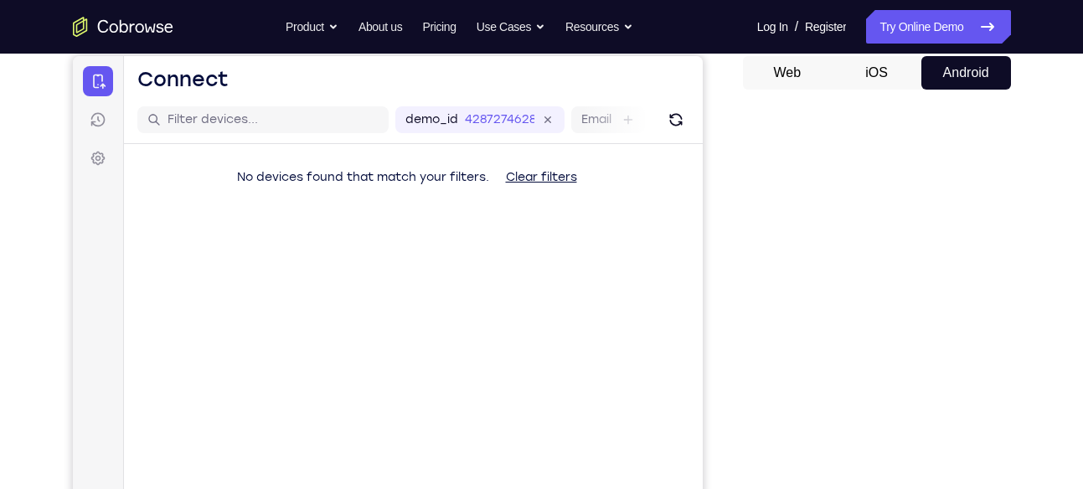
click at [737, 333] on div "Your Support Agent Your Customer Web iOS Android" at bounding box center [542, 308] width 939 height 619
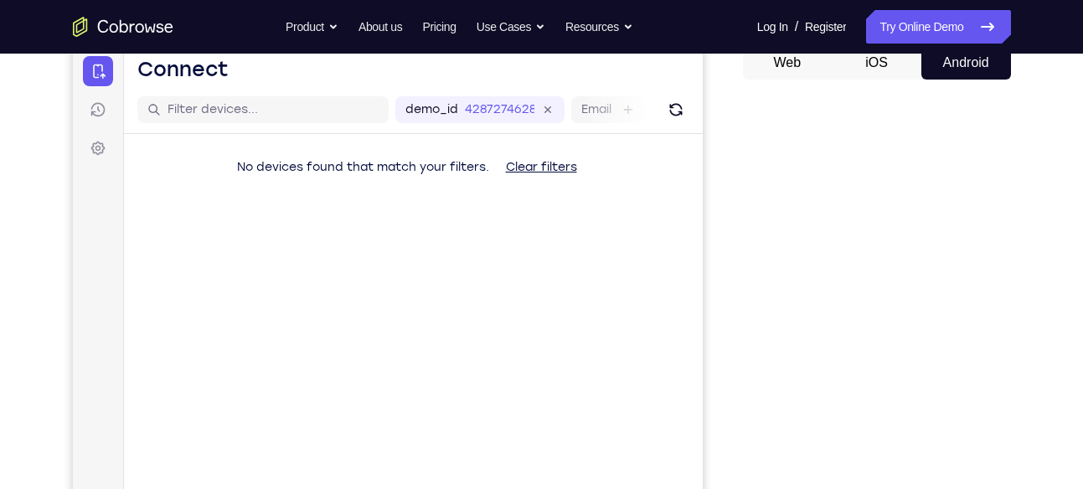
scroll to position [171, 0]
click at [727, 392] on div "Your Support Agent Your Customer Web iOS Android" at bounding box center [542, 299] width 939 height 619
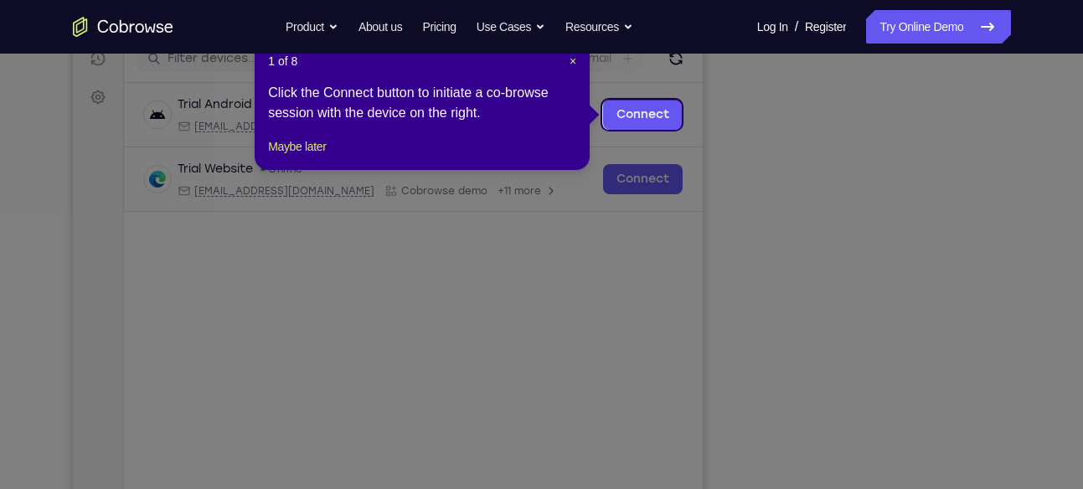
scroll to position [222, 0]
click at [573, 63] on span "×" at bounding box center [573, 61] width 7 height 13
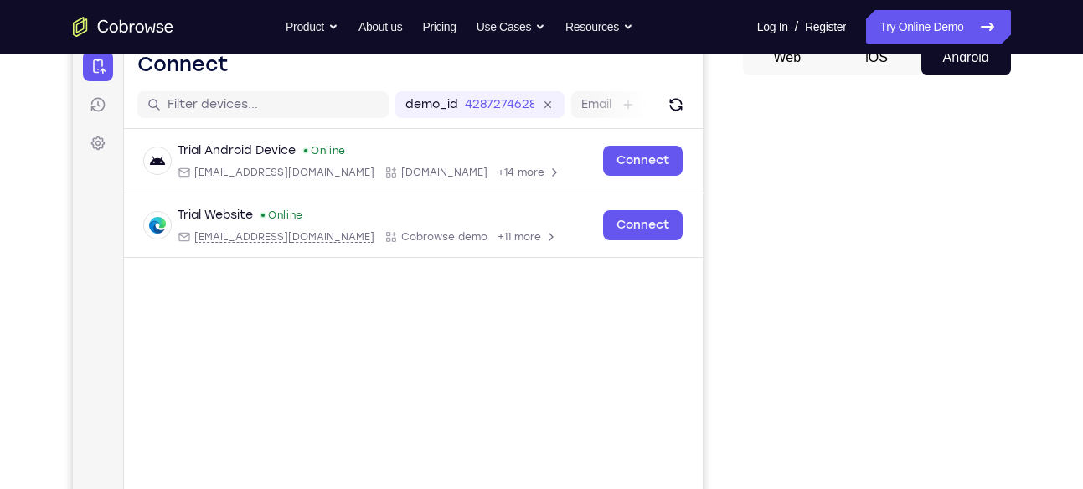
scroll to position [176, 0]
click at [688, 396] on main "demo_id 4287274628 4287274628 Email User ID Device ID Device name 6-digit code …" at bounding box center [412, 362] width 579 height 561
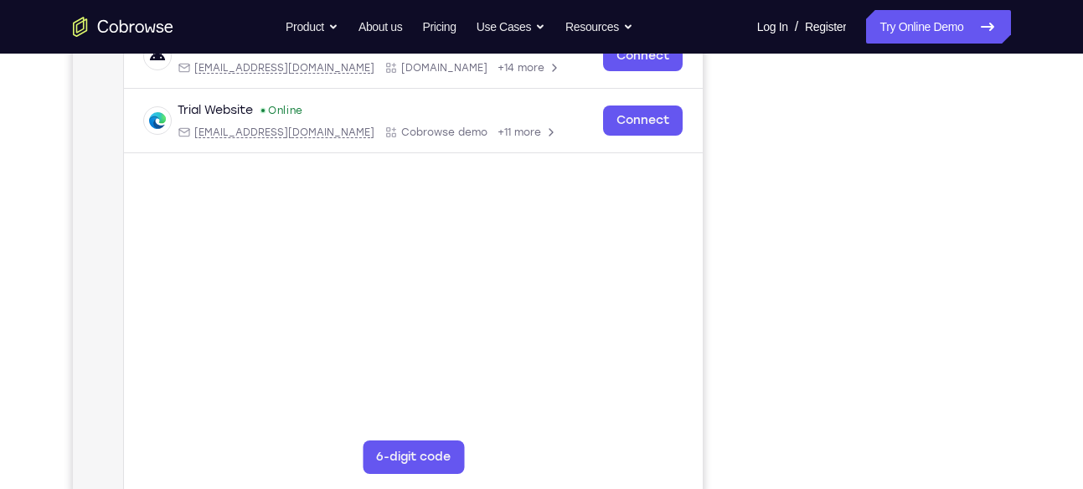
scroll to position [289, 0]
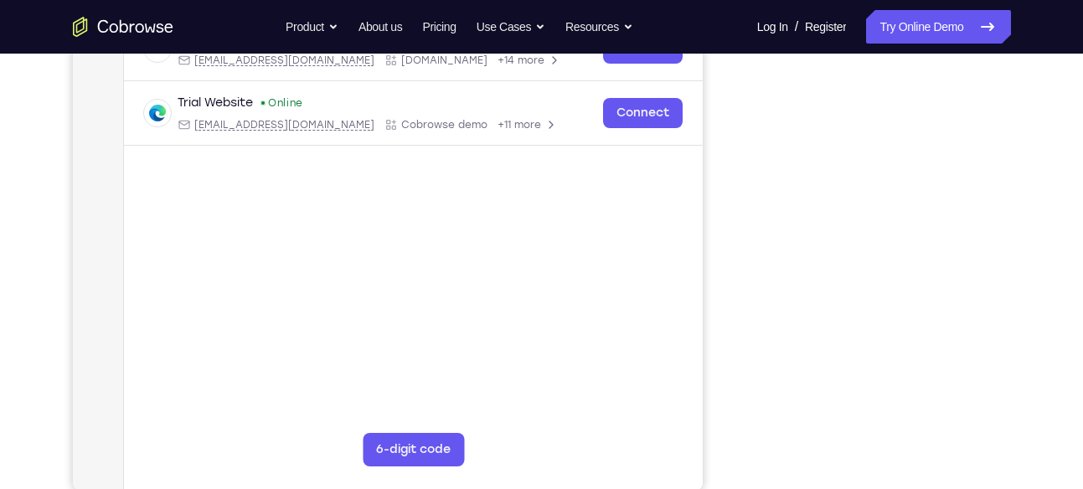
click at [737, 364] on div "Your Support Agent Your Customer Web iOS Android" at bounding box center [542, 181] width 939 height 619
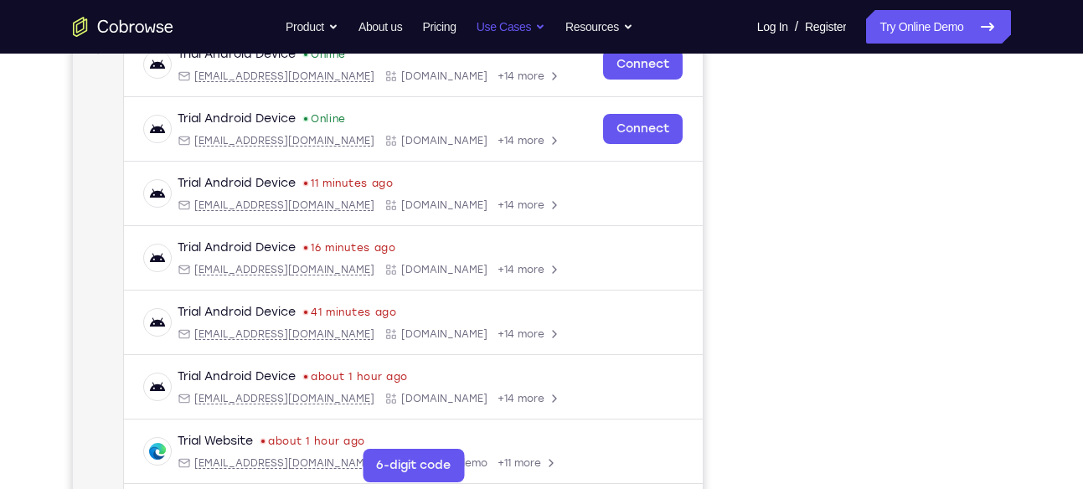
scroll to position [313, 0]
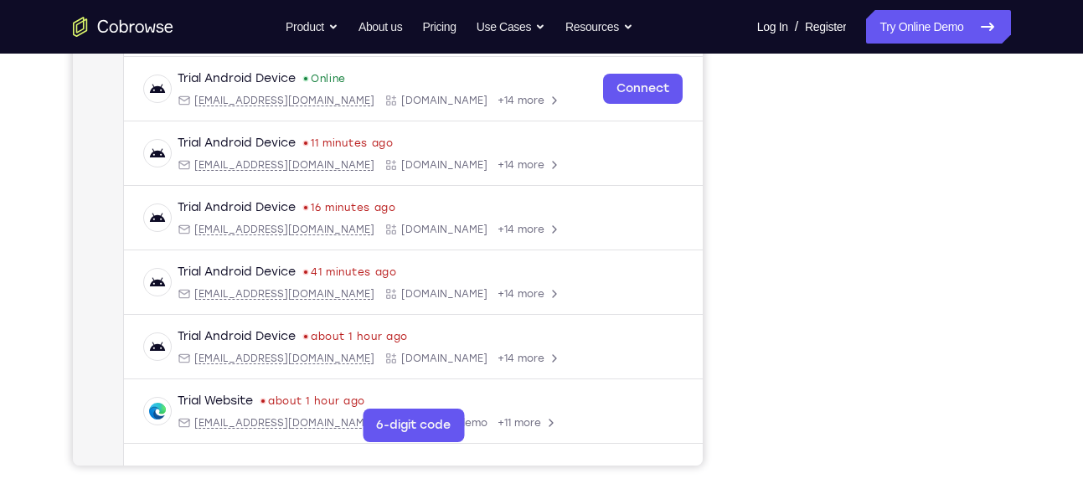
click at [975, 6] on nav "Go back Powerful, Flexible and Trustworthy. Avoid all extra friction for both A…" at bounding box center [541, 27] width 1083 height 54
click at [970, 26] on link "Try Online Demo" at bounding box center [938, 27] width 144 height 34
